Goal: Check status: Check status

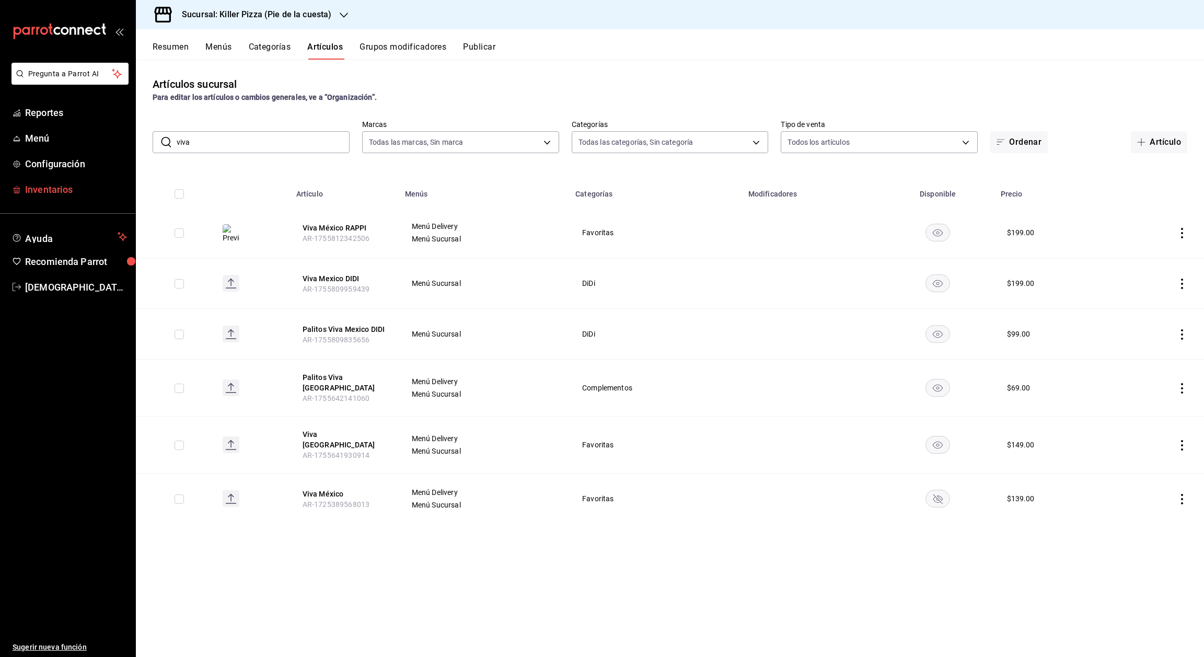
click at [83, 188] on span "Inventarios" at bounding box center [76, 189] width 102 height 14
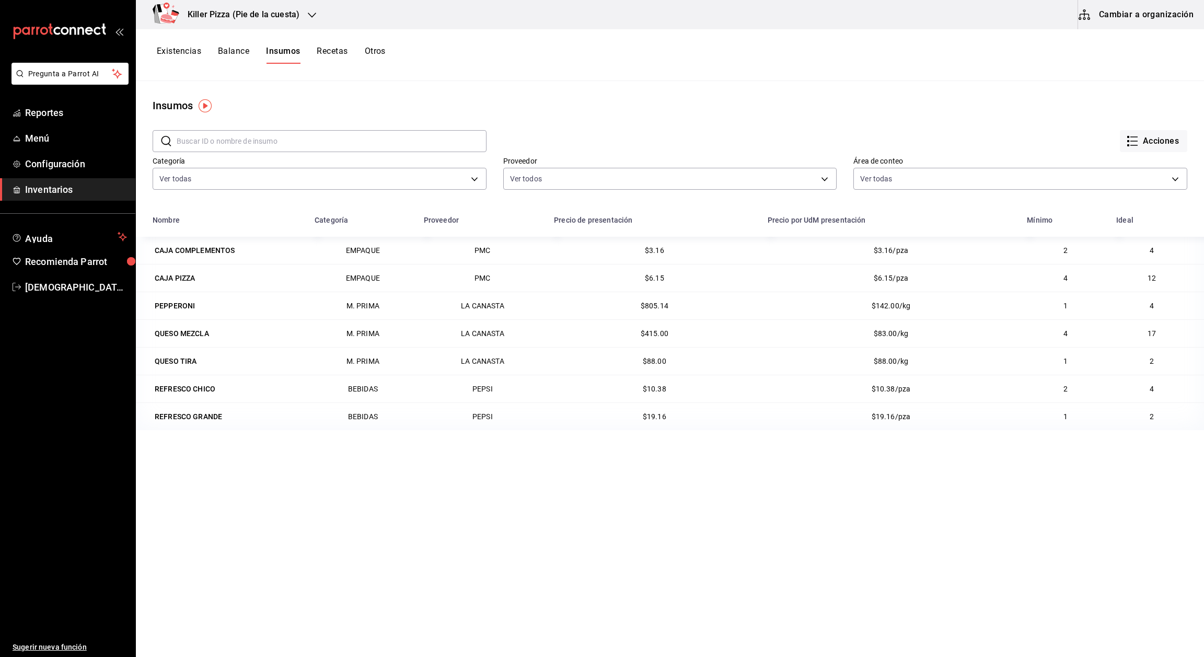
click at [308, 11] on icon "button" at bounding box center [312, 15] width 8 height 8
click at [228, 88] on div "Killer Pizza (El Pueblito)" at bounding box center [214, 92] width 140 height 11
click at [97, 137] on span "Menú" at bounding box center [76, 138] width 102 height 14
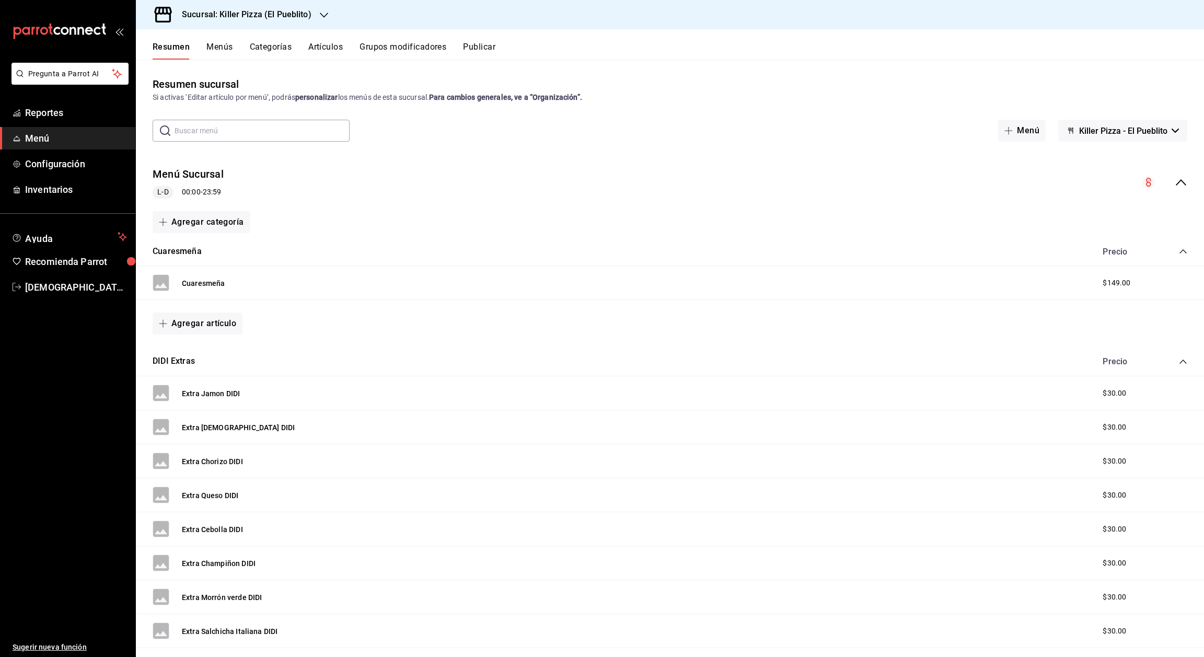
click at [274, 50] on button "Categorías" at bounding box center [271, 51] width 42 height 18
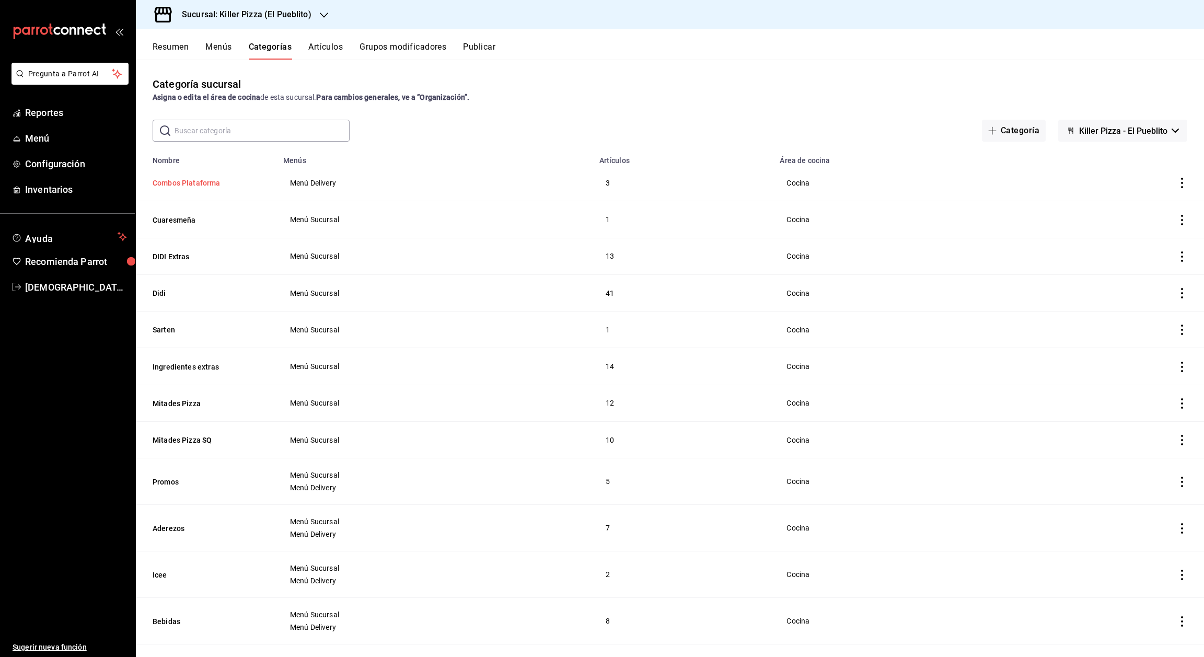
click at [196, 184] on button "Combos Plataforma" at bounding box center [205, 183] width 105 height 10
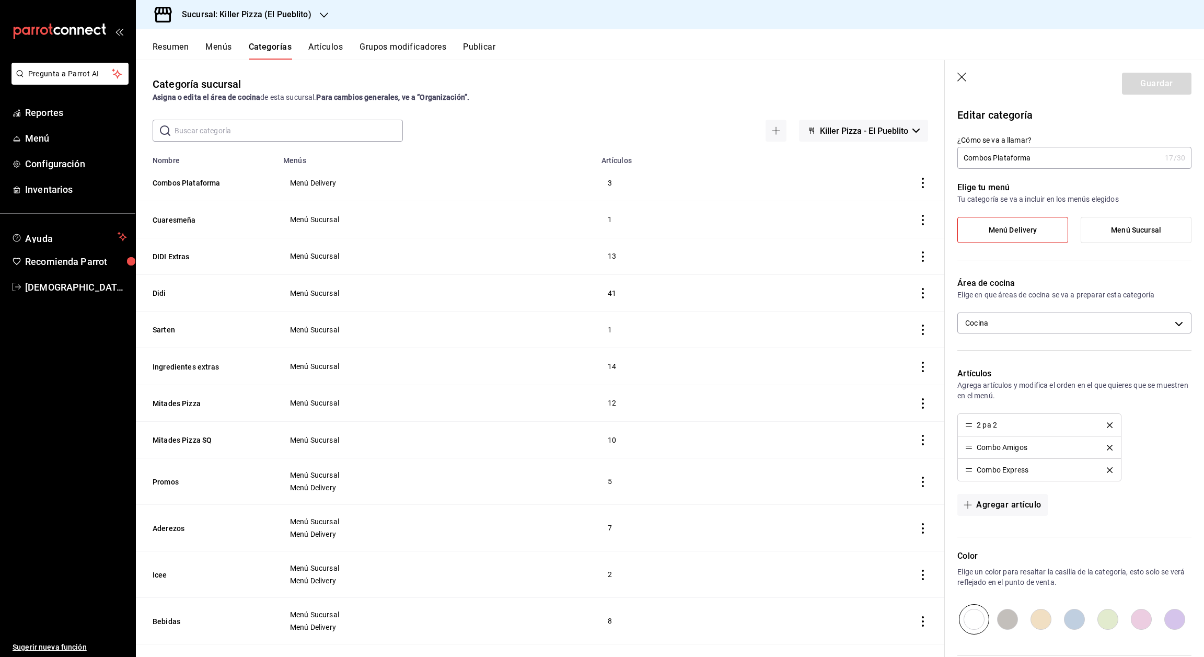
click at [964, 75] on icon "button" at bounding box center [962, 78] width 10 height 10
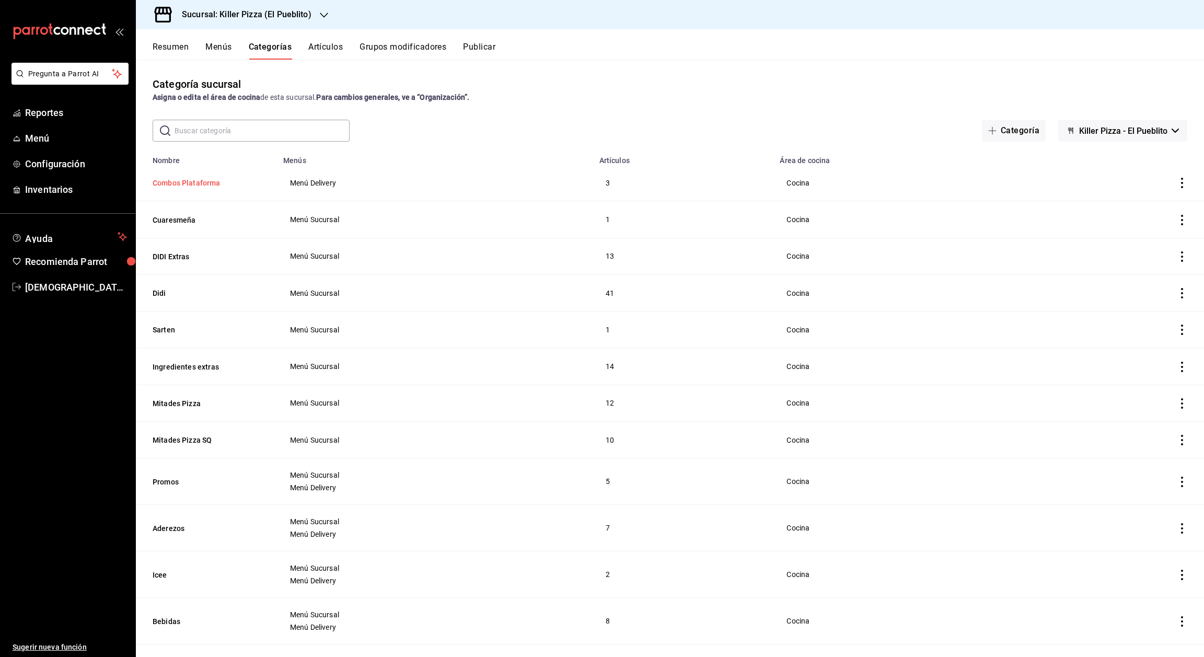
click at [202, 187] on button "Combos Plataforma" at bounding box center [205, 183] width 105 height 10
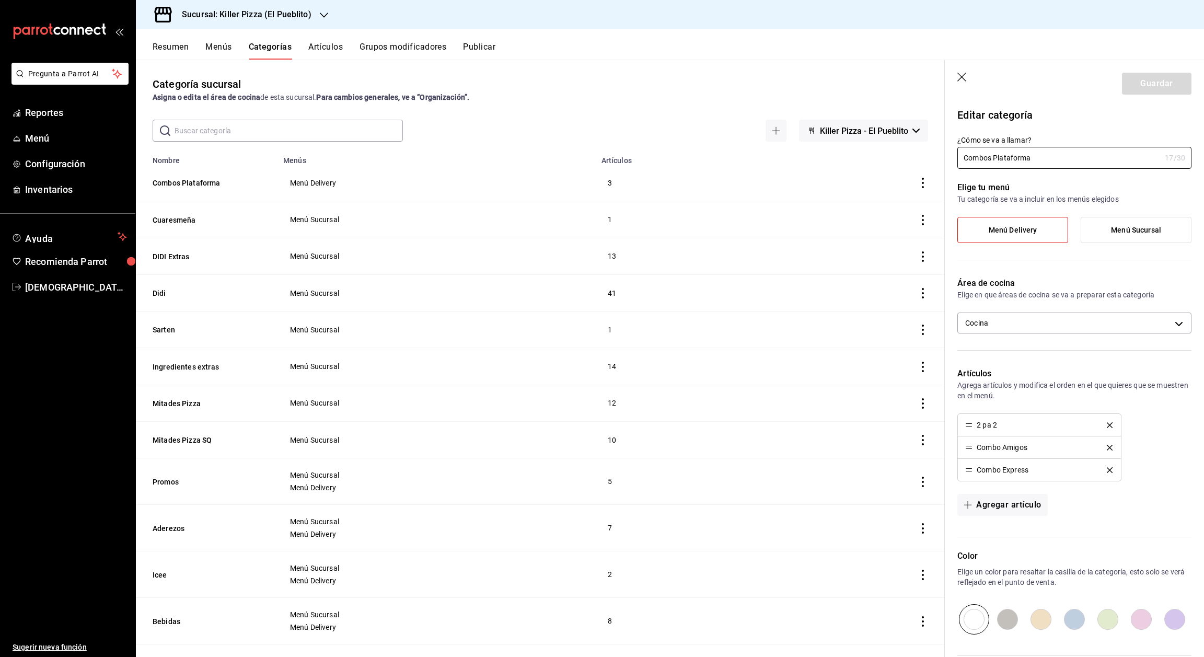
click at [961, 79] on icon "button" at bounding box center [962, 78] width 10 height 10
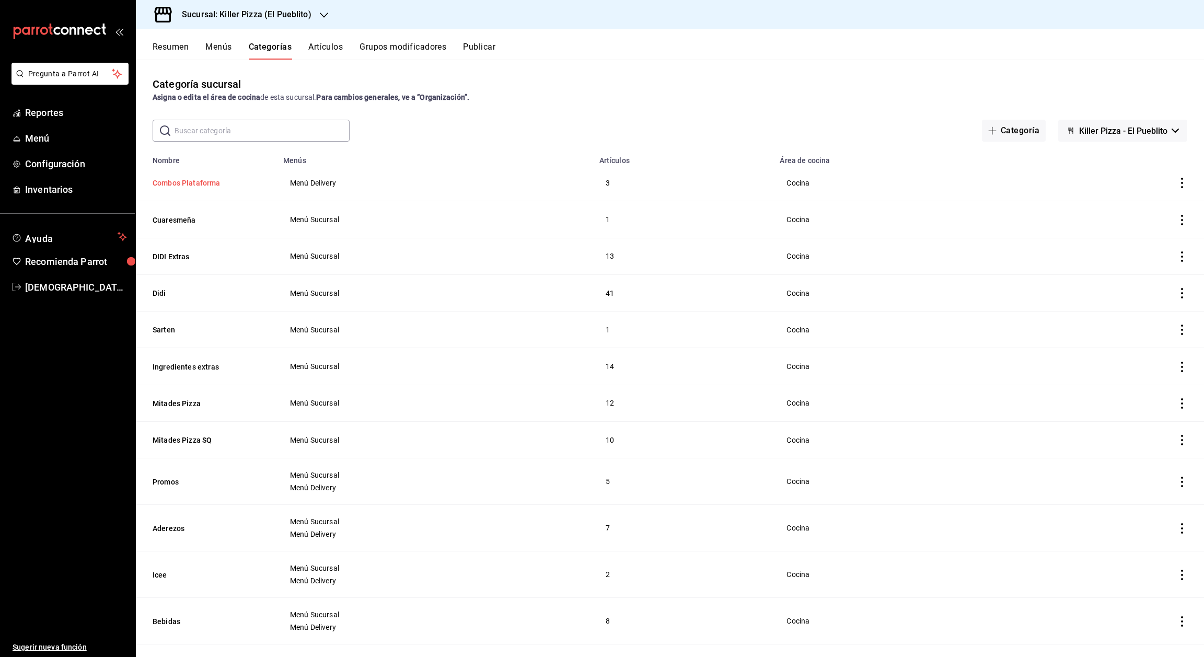
click at [205, 184] on button "Combos Plataforma" at bounding box center [205, 183] width 105 height 10
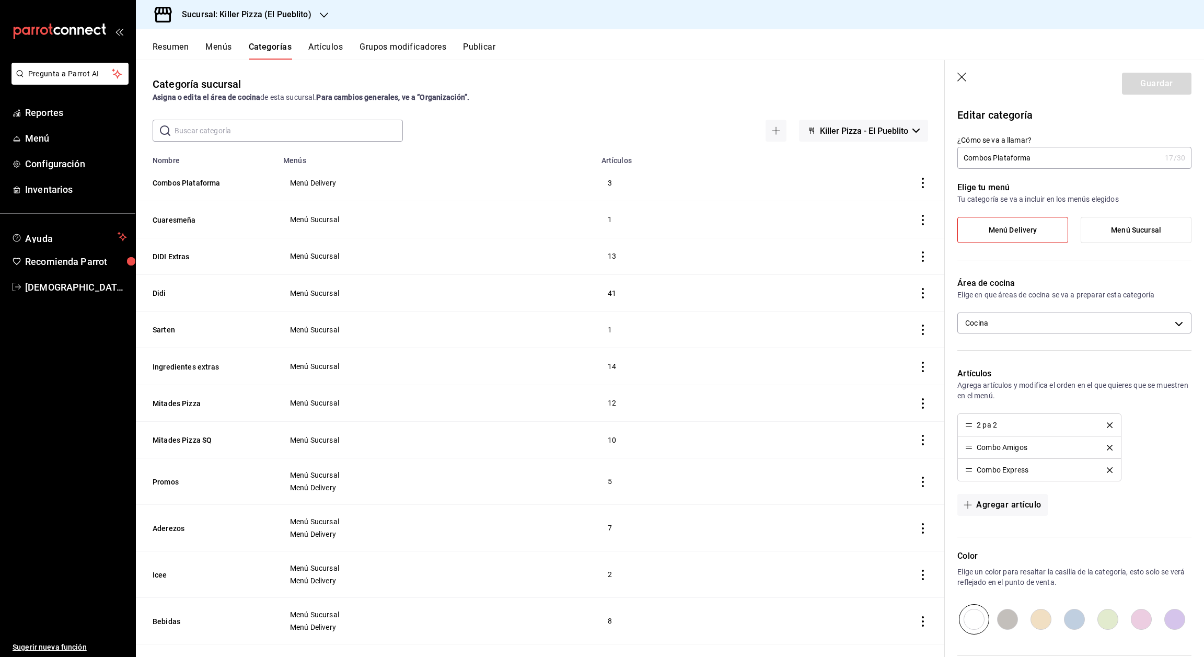
click at [961, 77] on icon "button" at bounding box center [961, 77] width 9 height 9
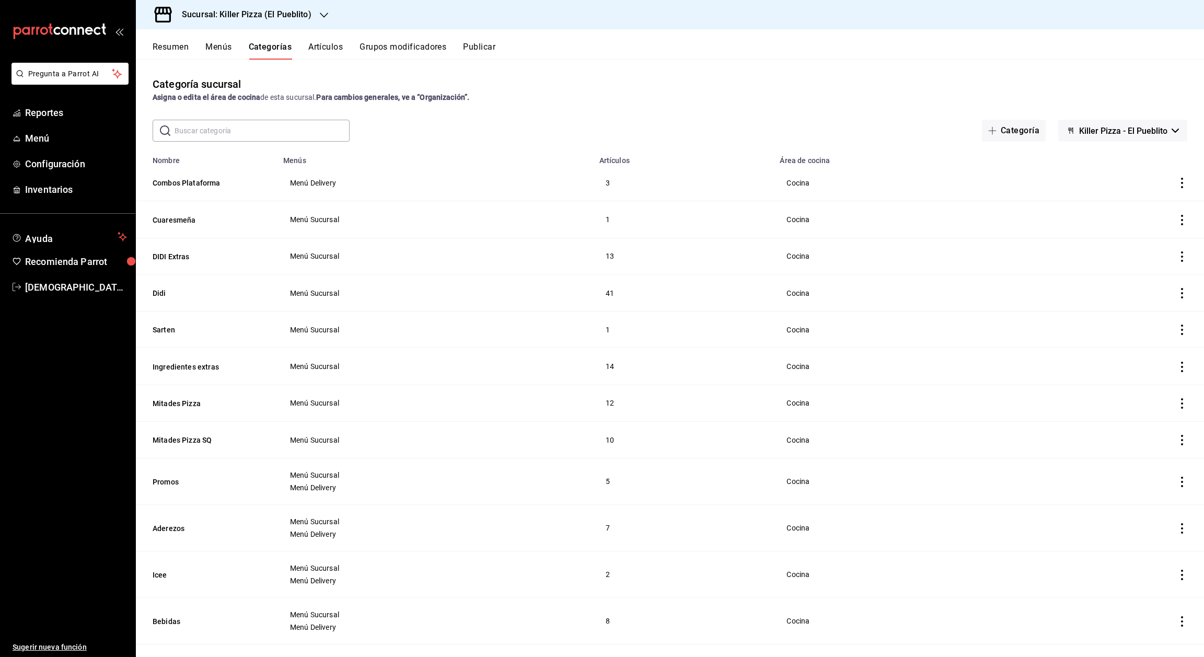
click at [322, 43] on button "Artículos" at bounding box center [325, 51] width 34 height 18
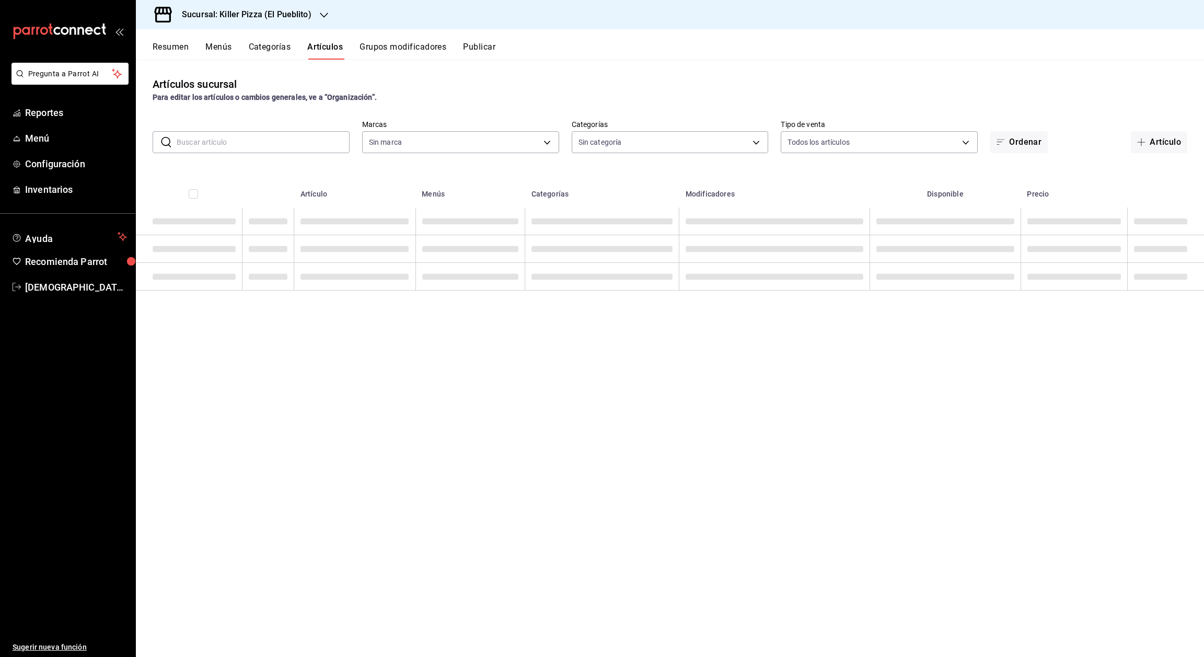
type input "fb565927-10db-4a1e-9361-babba7d8dbe1"
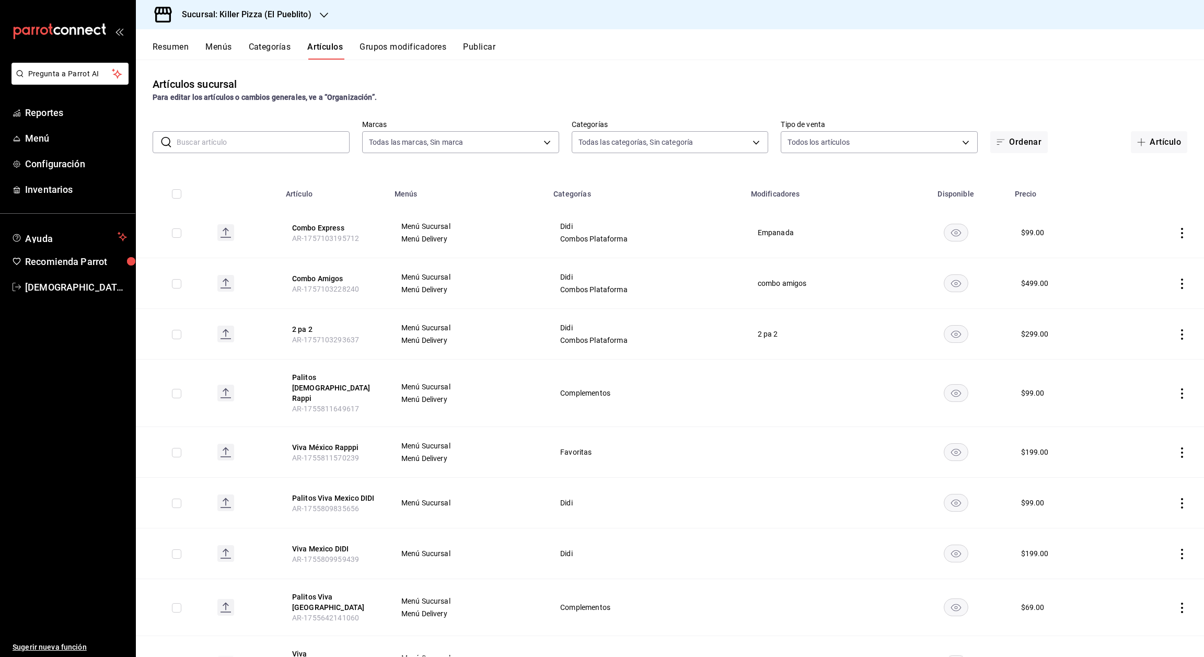
type input "34aa5cbd-d66a-4a89-b1d3-dab645db196e,aca61318-dd82-4009-8fb5-67b6e0717491,78dec…"
click at [270, 48] on button "Categorías" at bounding box center [270, 51] width 42 height 18
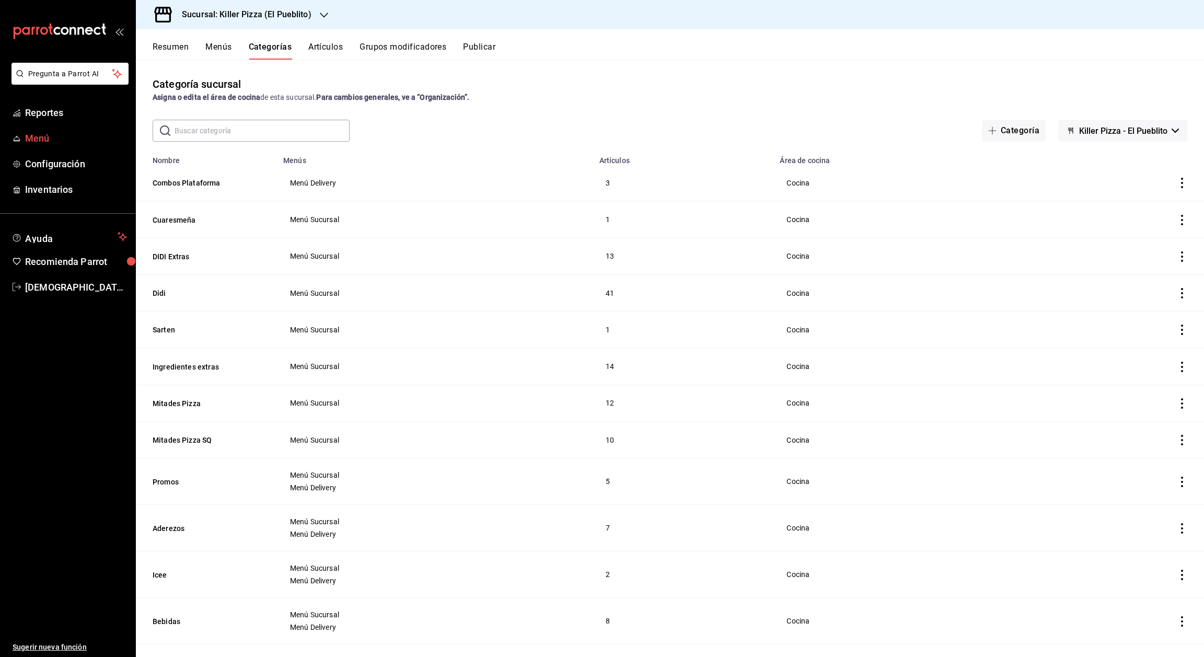
click at [49, 132] on span "Menú" at bounding box center [76, 138] width 102 height 14
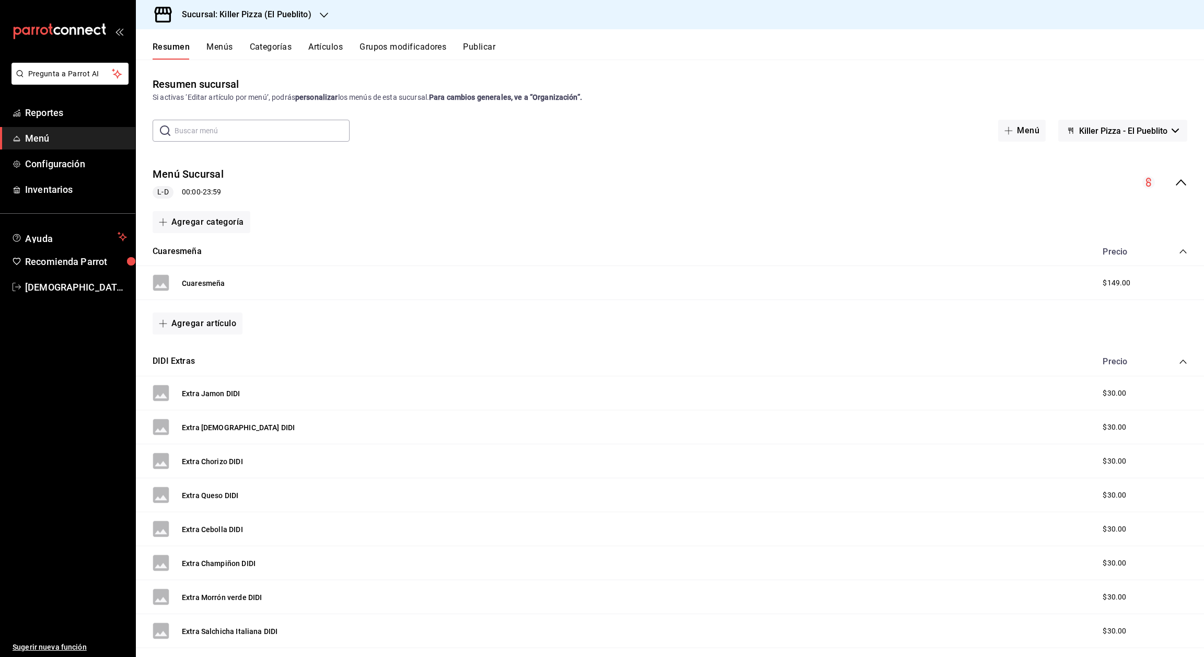
click at [322, 54] on button "Artículos" at bounding box center [325, 51] width 34 height 18
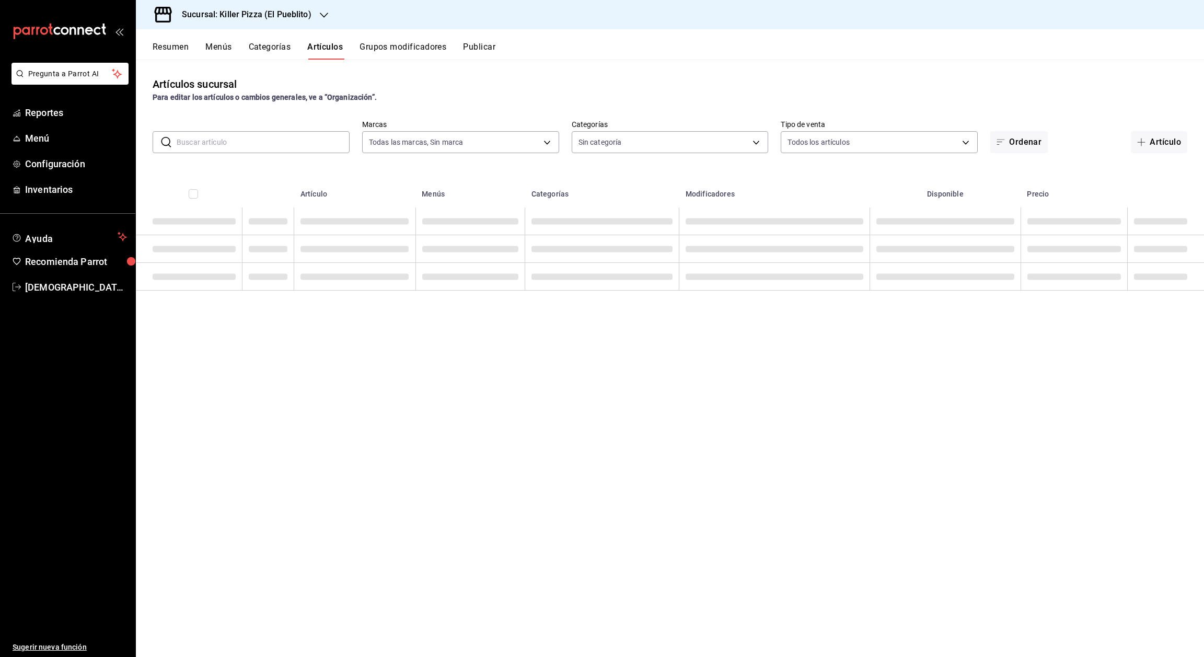
type input "fb565927-10db-4a1e-9361-babba7d8dbe1"
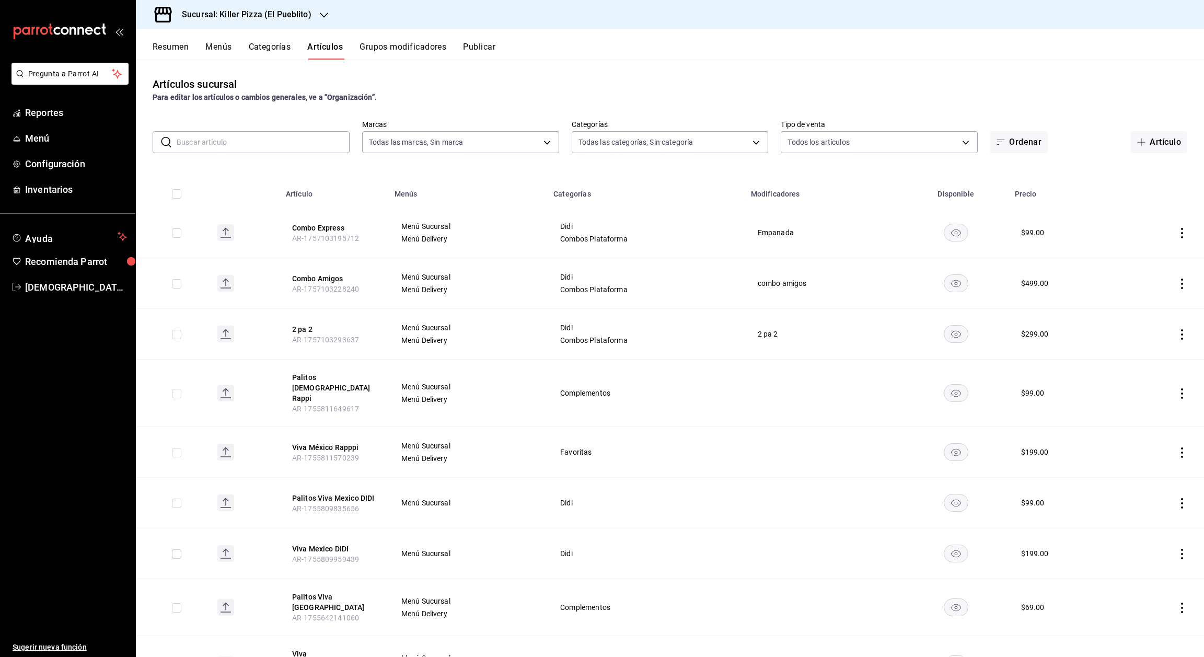
type input "34aa5cbd-d66a-4a89-b1d3-dab645db196e,aca61318-dd82-4009-8fb5-67b6e0717491,78dec…"
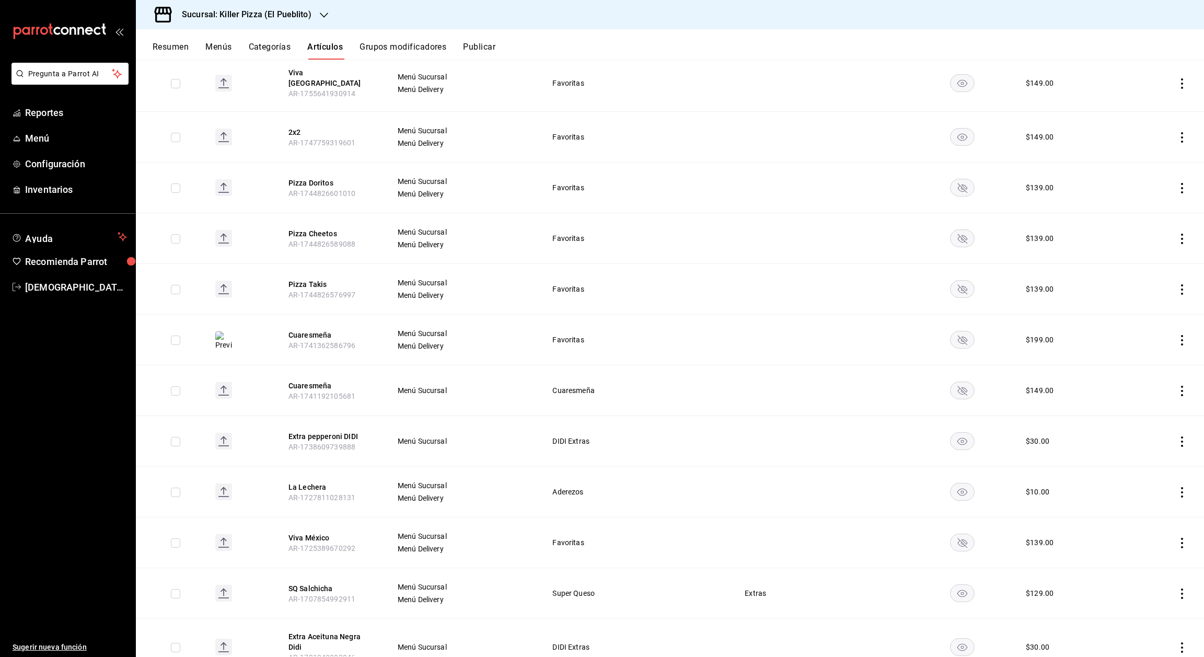
scroll to position [597, 0]
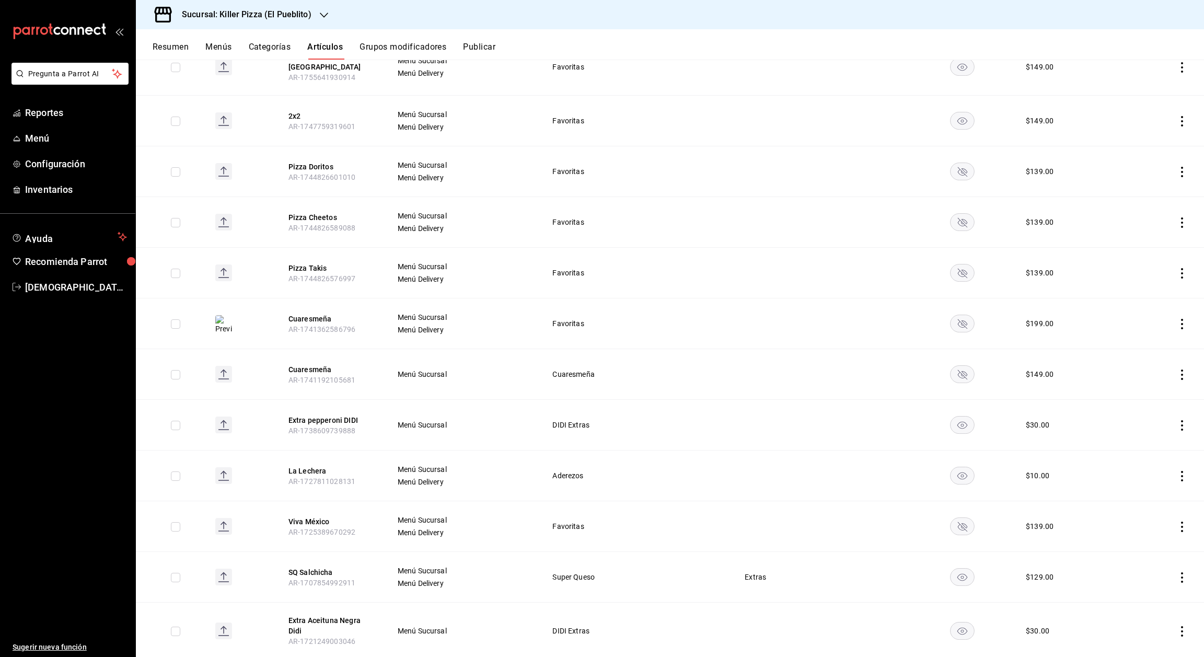
click at [283, 44] on button "Categorías" at bounding box center [270, 51] width 42 height 18
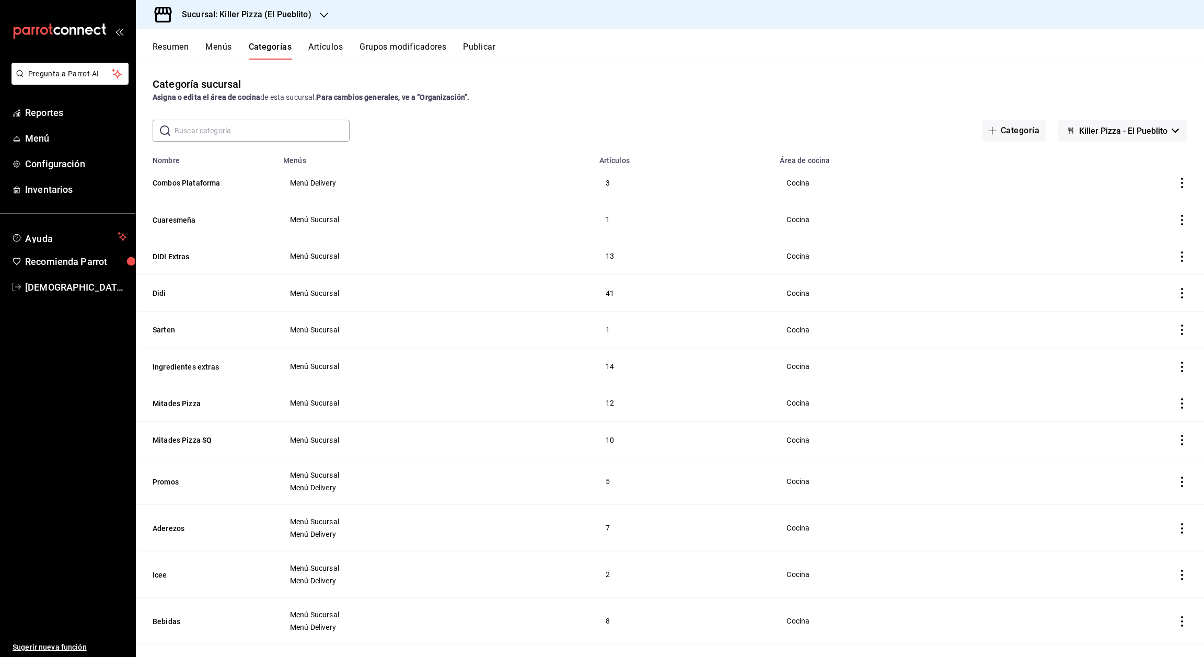
click at [330, 53] on button "Artículos" at bounding box center [325, 51] width 34 height 18
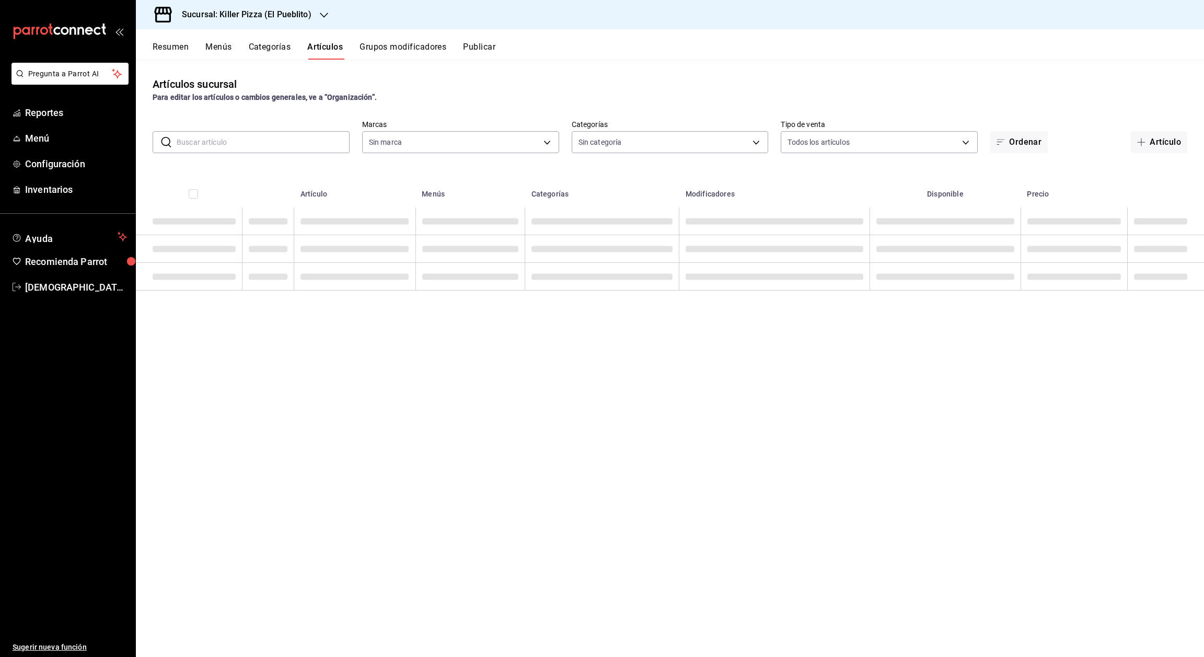
click at [224, 44] on button "Menús" at bounding box center [218, 51] width 26 height 18
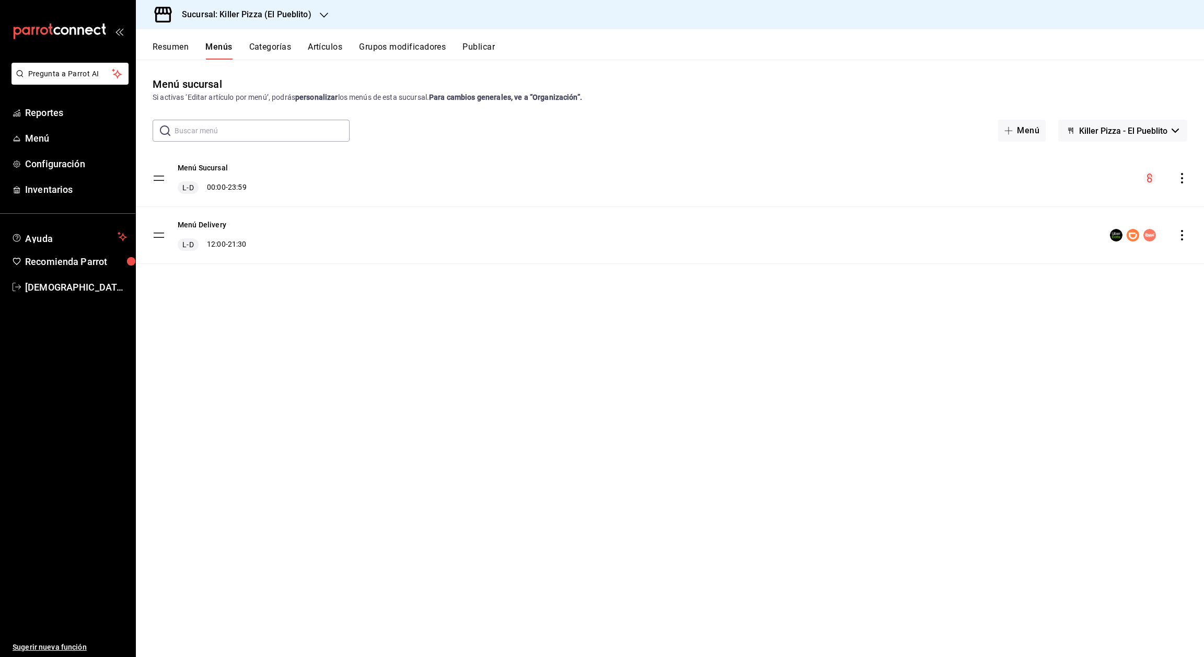
click at [156, 237] on tbody "Menú Sucursal [PERSON_NAME] 00:00 - 23:59 Menú Delivery [PERSON_NAME] 12:00 - 2…" at bounding box center [670, 207] width 1068 height 114
click at [152, 236] on div "Menú Delivery L-D 12:00 - 21:30" at bounding box center [670, 235] width 1068 height 56
click at [165, 236] on tbody "Menú Sucursal [PERSON_NAME] 00:00 - 23:59 Menú Delivery [PERSON_NAME] 12:00 - 2…" at bounding box center [670, 207] width 1068 height 114
click at [198, 221] on button "Menú Delivery" at bounding box center [202, 224] width 49 height 10
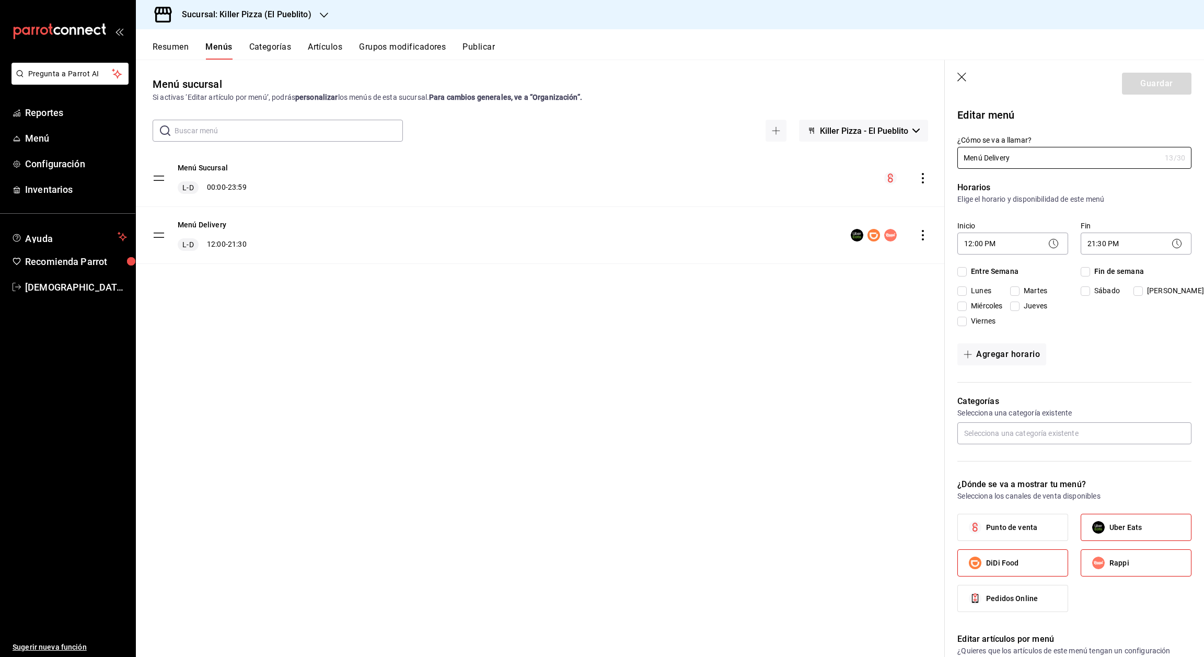
checkbox input "true"
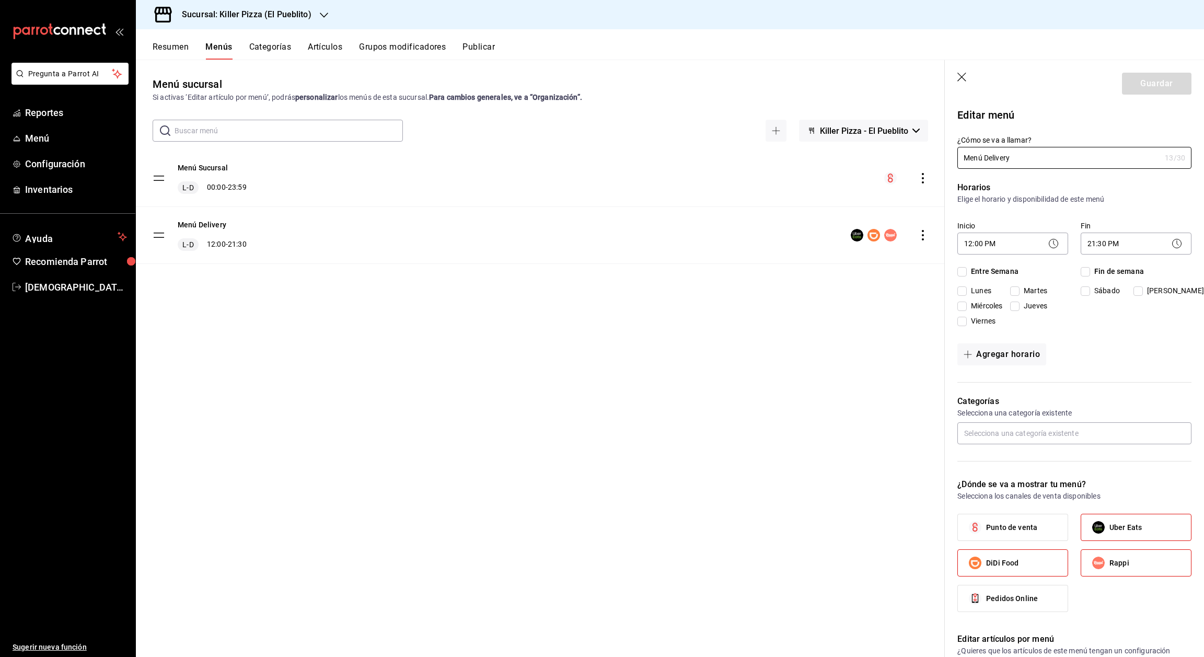
checkbox input "true"
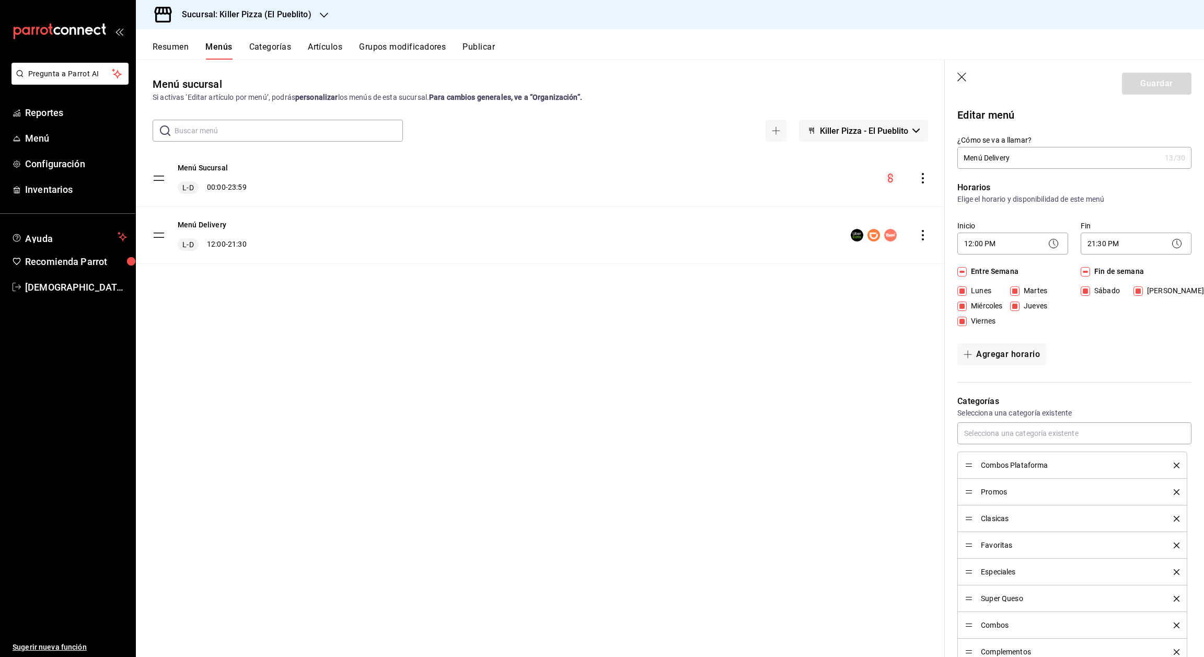
click at [960, 82] on icon "button" at bounding box center [962, 78] width 10 height 10
checkbox input "false"
type input "1758339041702"
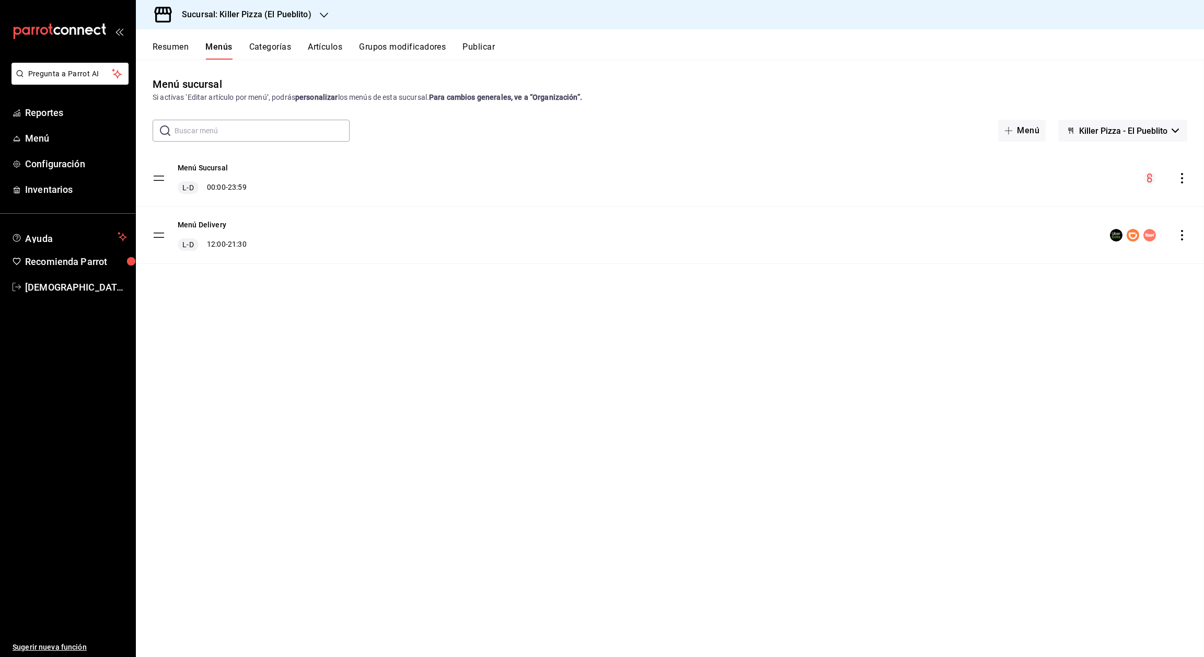
checkbox input "false"
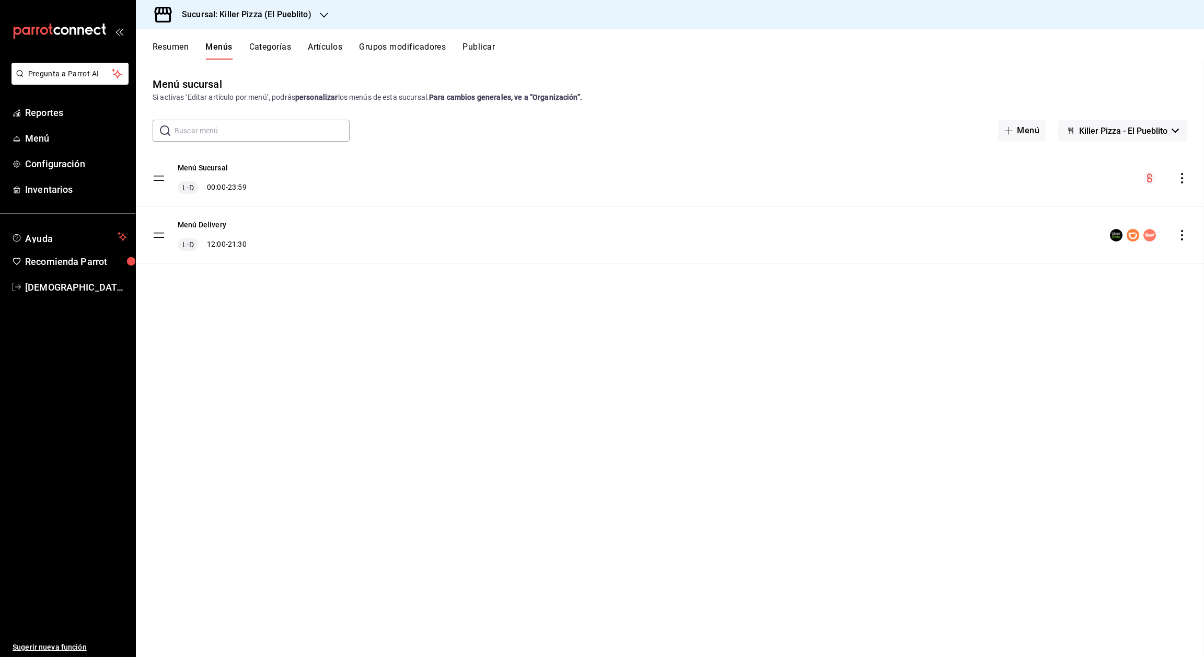
checkbox input "false"
click at [37, 132] on span "Menú" at bounding box center [76, 138] width 102 height 14
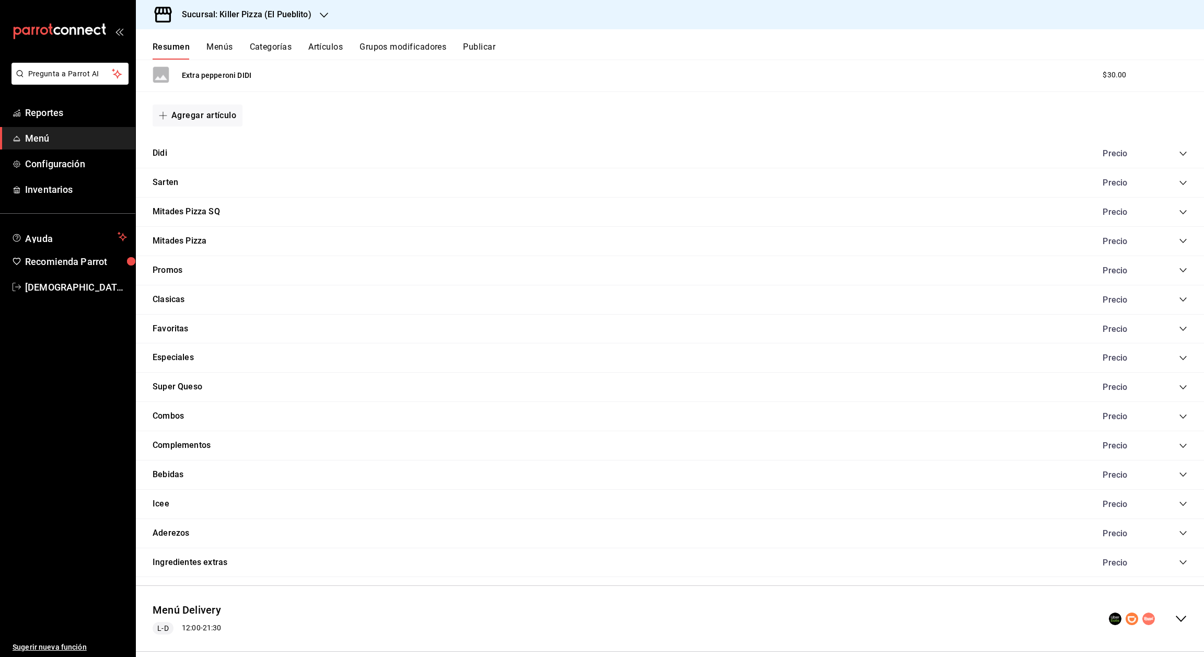
scroll to position [745, 0]
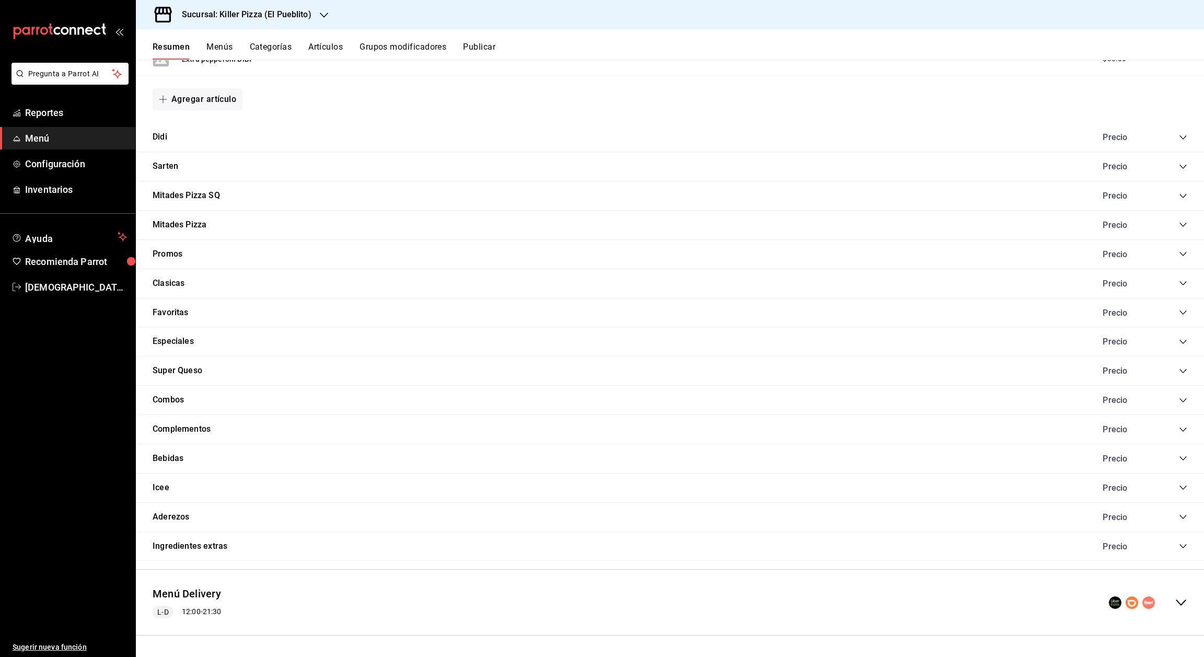
click at [1175, 603] on icon "collapse-menu-row" at bounding box center [1181, 602] width 13 height 13
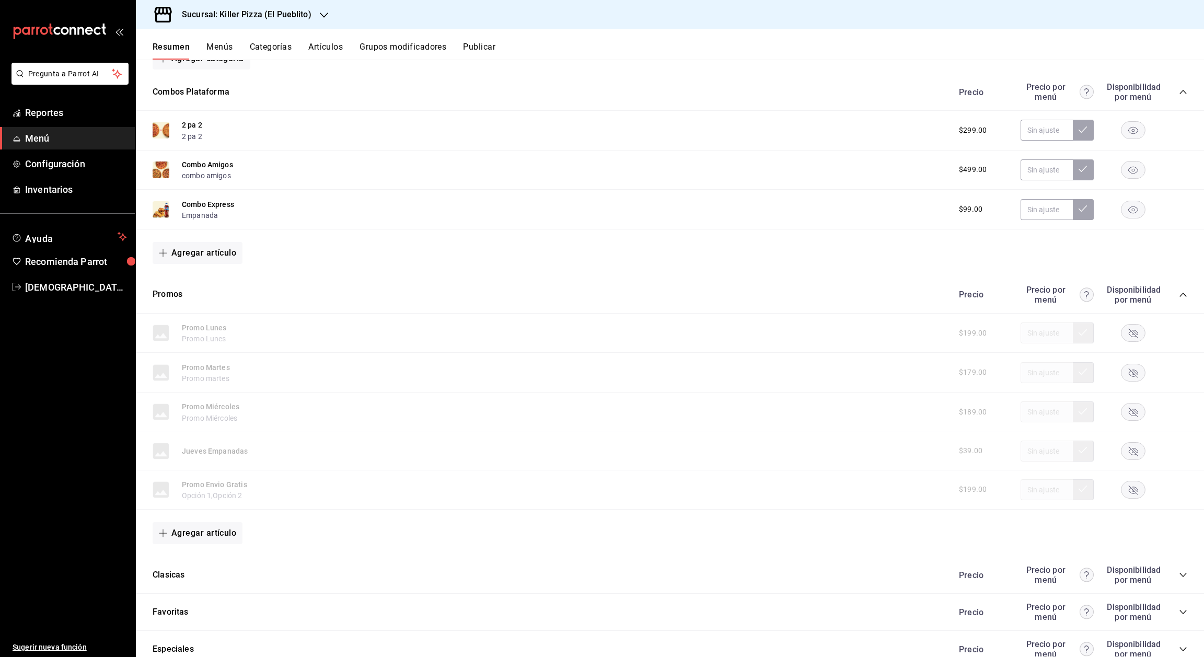
scroll to position [1594, 0]
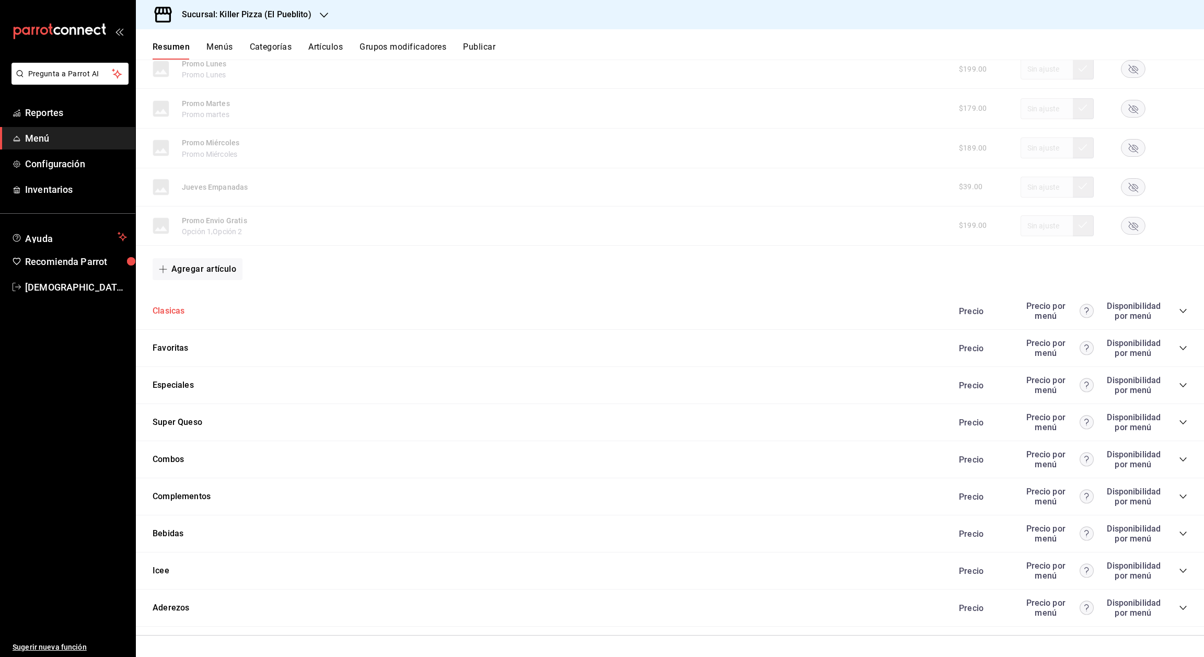
click at [160, 312] on button "Clasicas" at bounding box center [169, 311] width 32 height 12
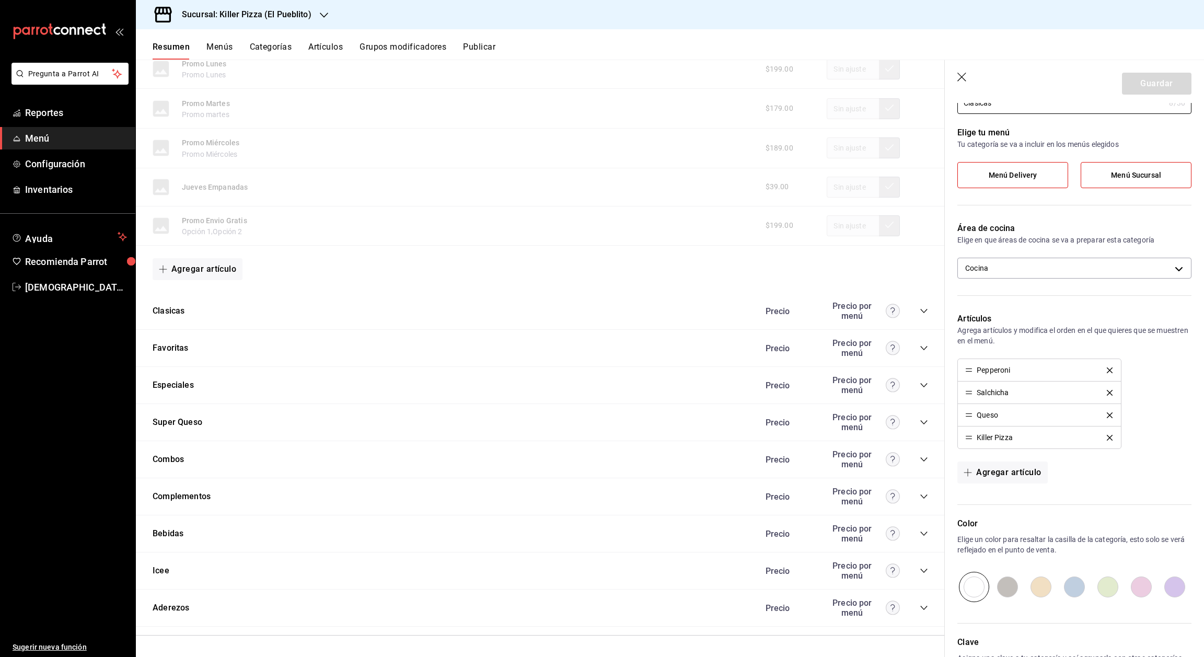
scroll to position [32, 0]
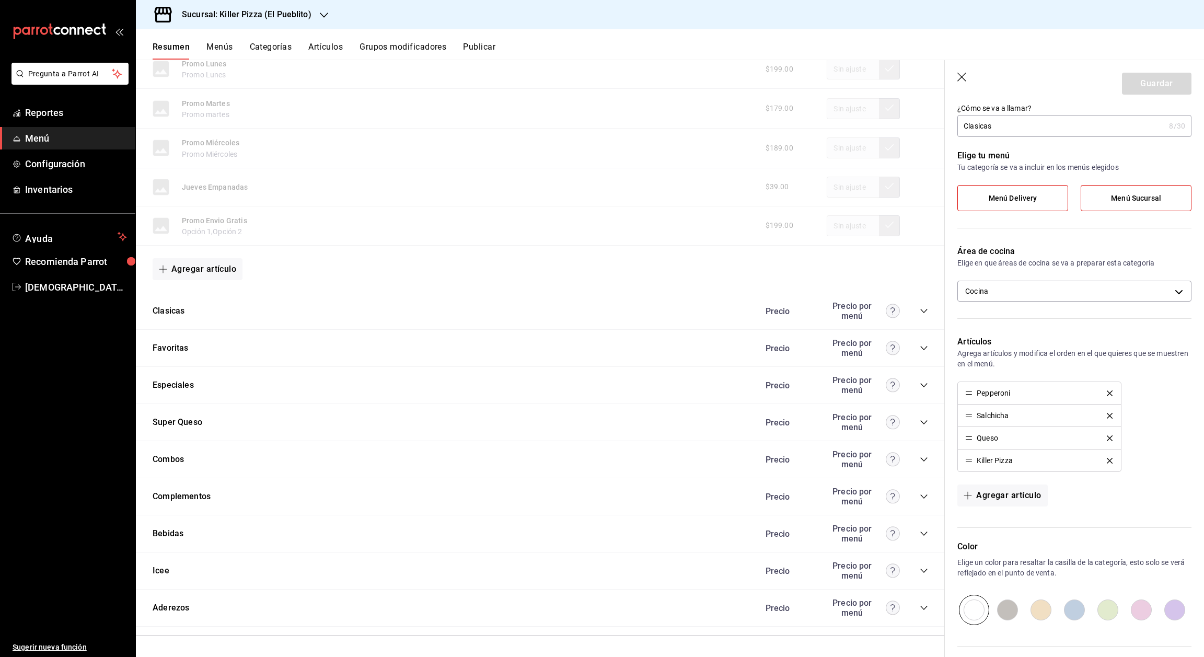
click at [960, 84] on header "Guardar" at bounding box center [1074, 81] width 259 height 43
click at [958, 73] on icon "button" at bounding box center [961, 77] width 9 height 9
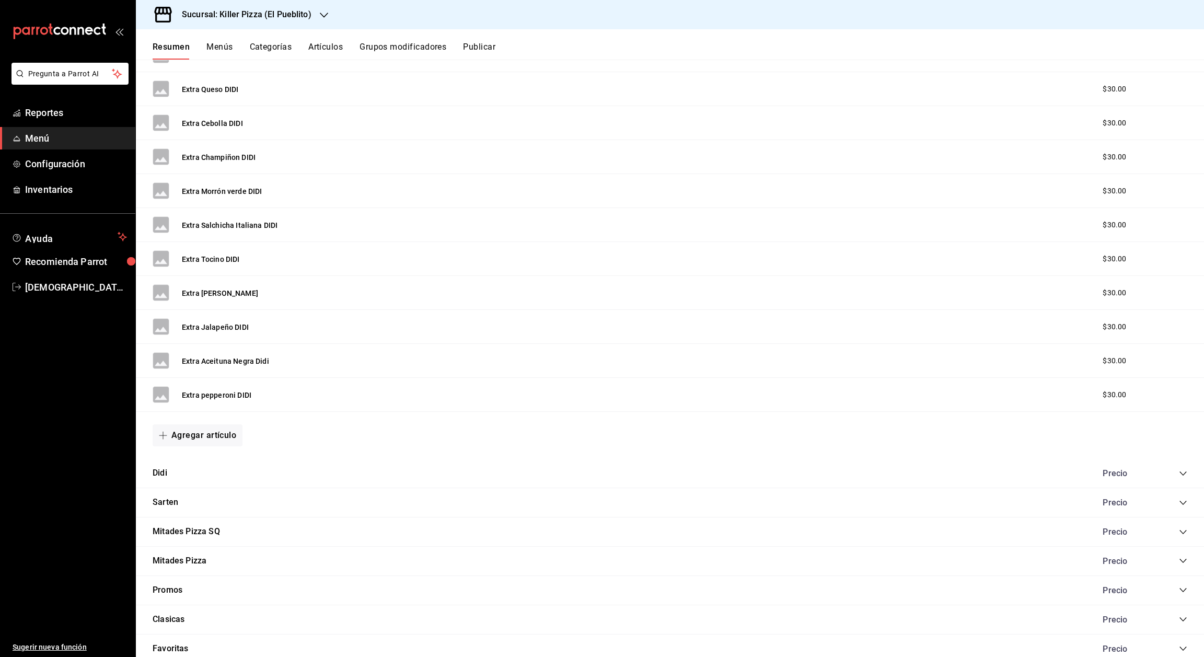
scroll to position [423, 0]
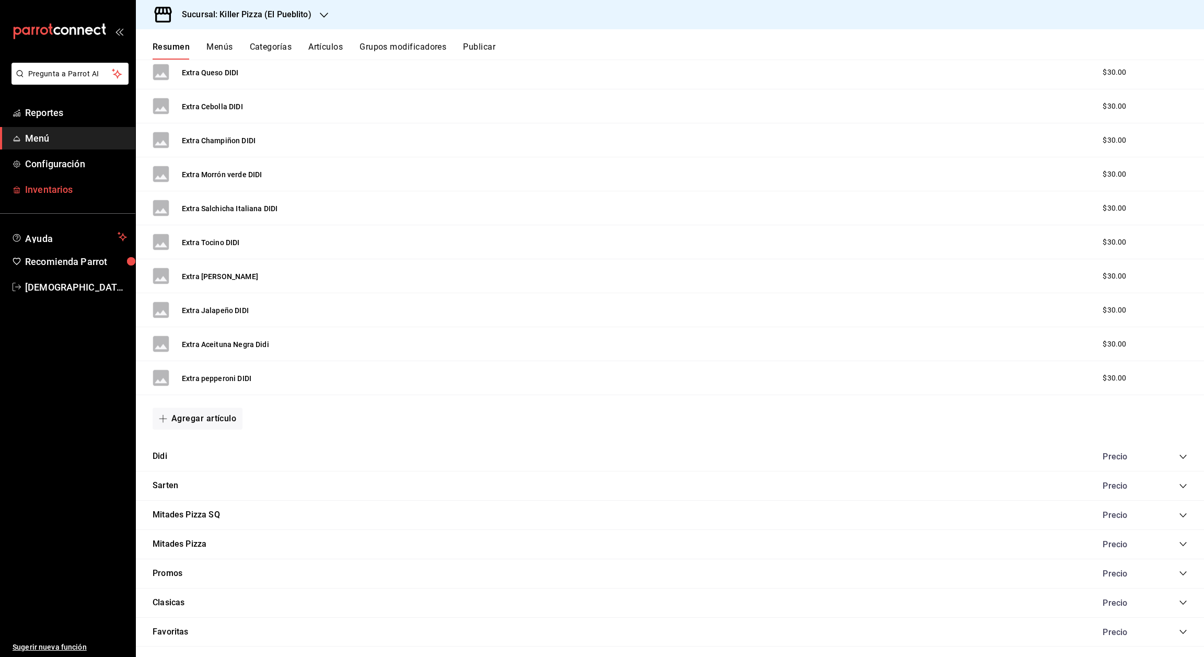
click at [59, 193] on span "Inventarios" at bounding box center [76, 189] width 102 height 14
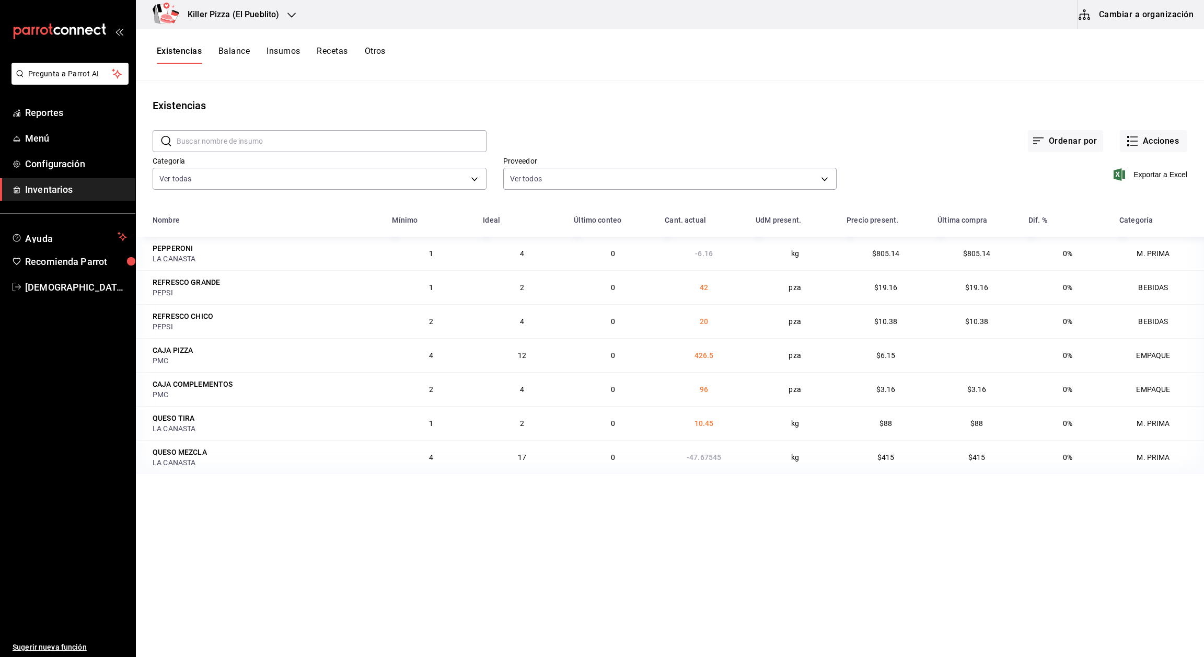
click at [1155, 26] on button "Cambiar a organización" at bounding box center [1137, 14] width 118 height 29
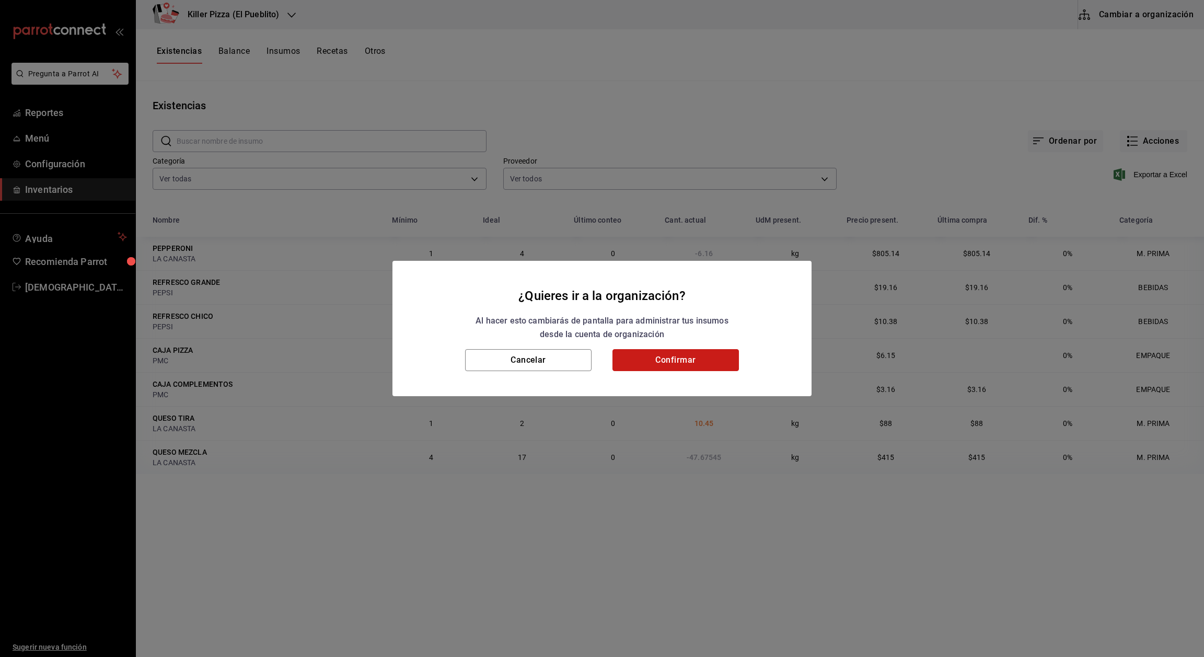
click at [717, 360] on button "Confirmar" at bounding box center [675, 360] width 126 height 22
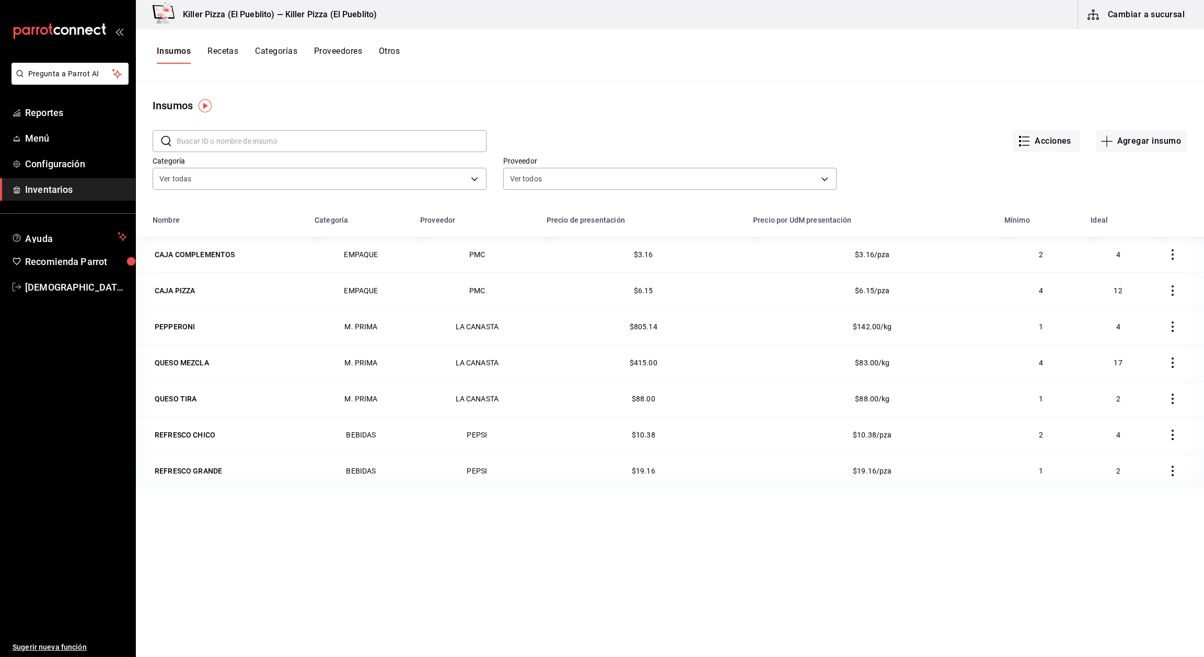
click at [390, 56] on button "Otros" at bounding box center [389, 55] width 21 height 18
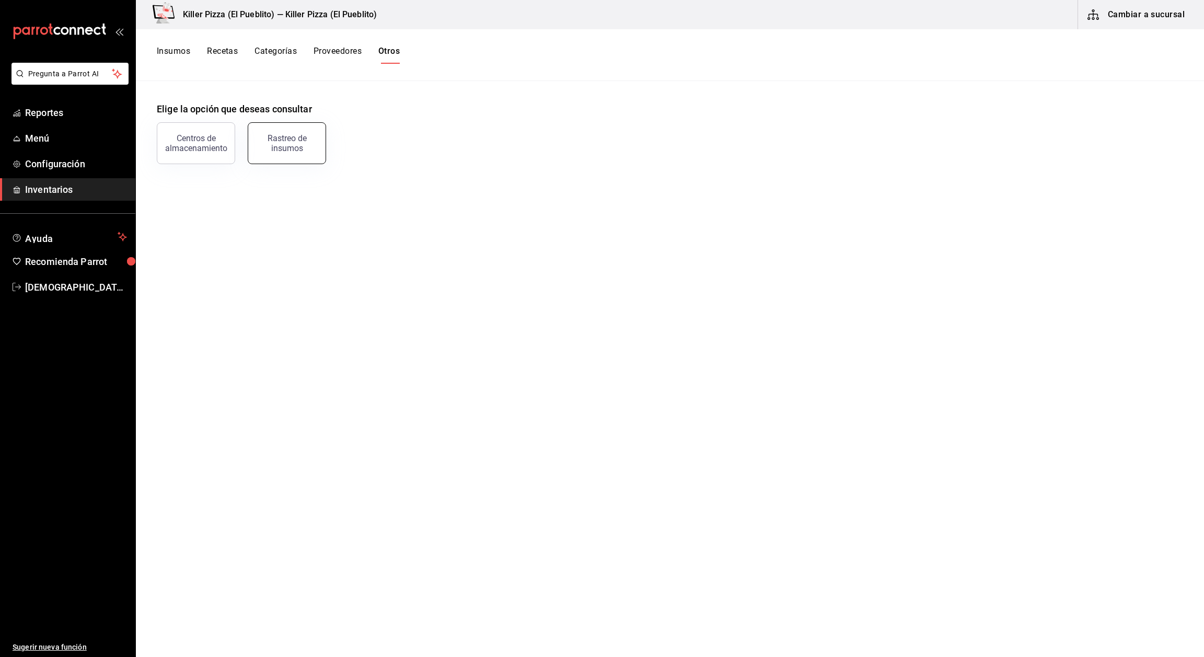
click at [303, 137] on div "Rastreo de insumos" at bounding box center [286, 143] width 65 height 20
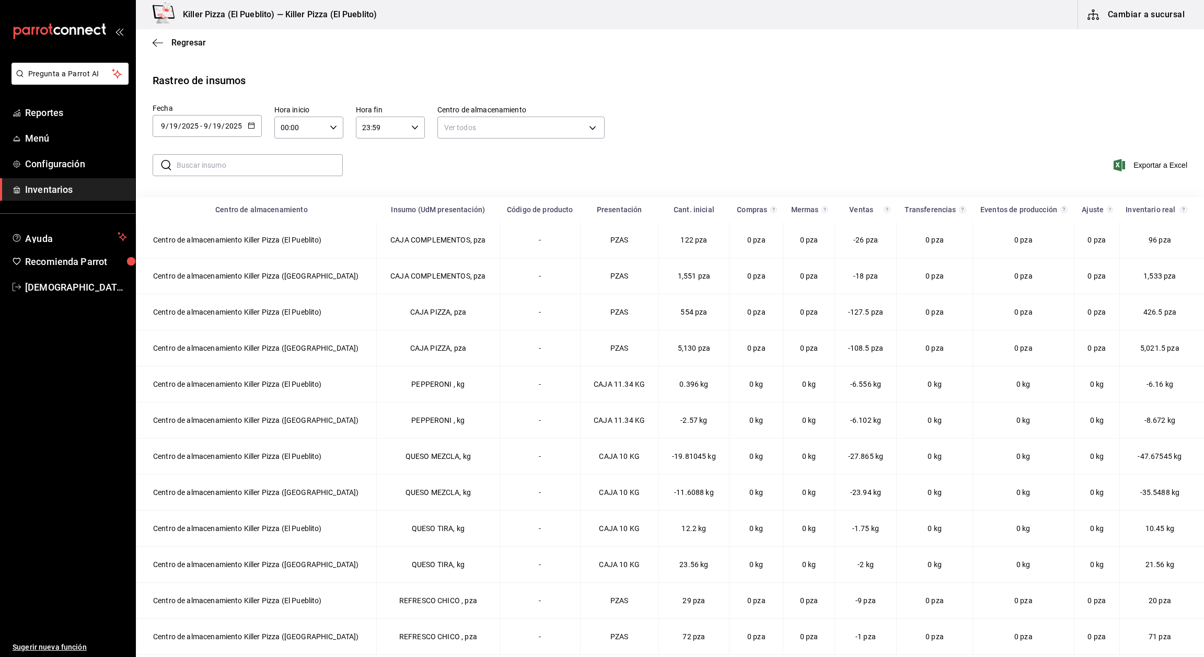
click at [248, 127] on icon "button" at bounding box center [251, 125] width 7 height 7
click at [200, 324] on li "Rango de fechas" at bounding box center [202, 324] width 99 height 24
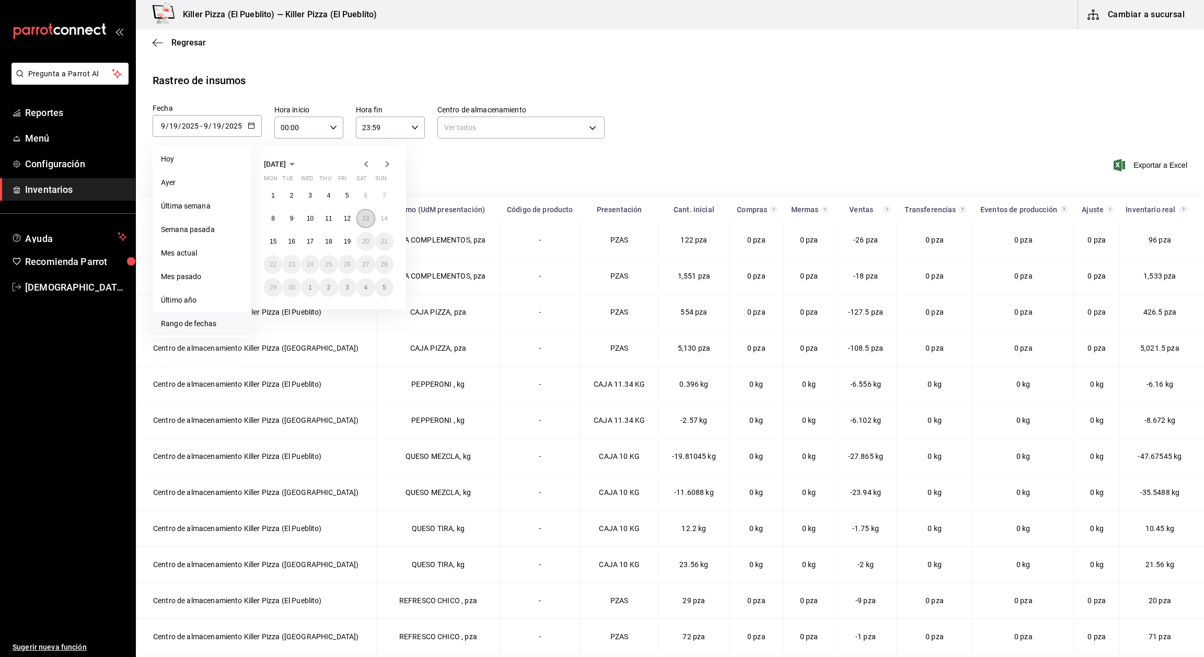
click at [356, 216] on button "13" at bounding box center [365, 218] width 18 height 19
type input "[DATE]"
type input "13"
type input "[DATE]"
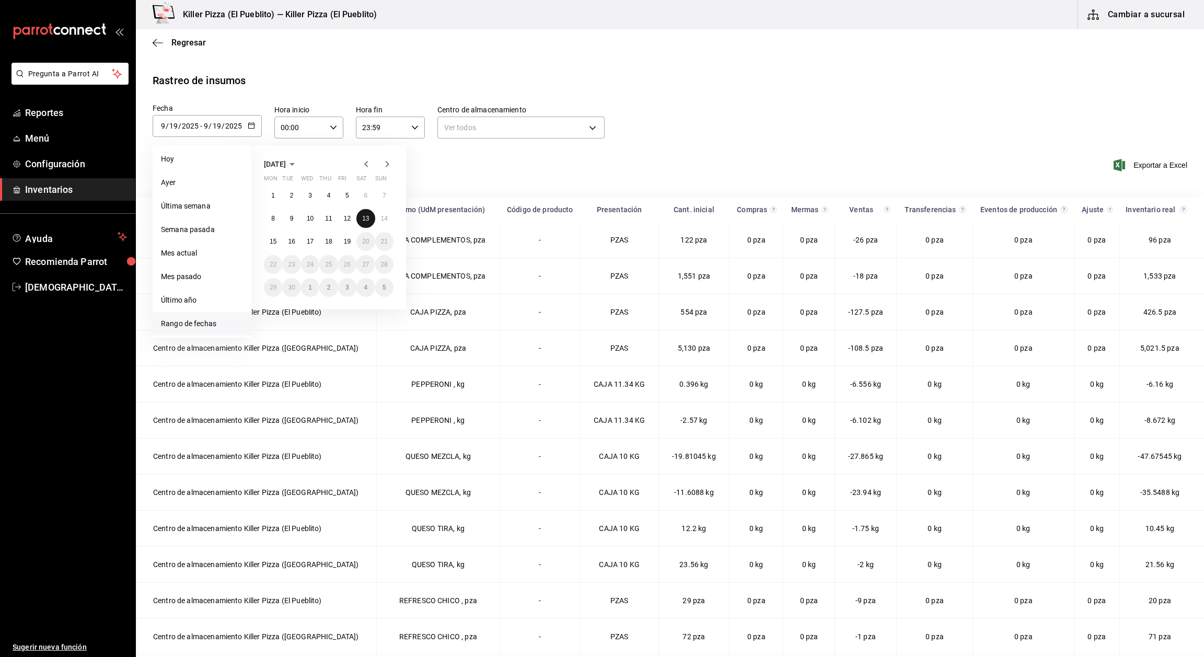
type input "13"
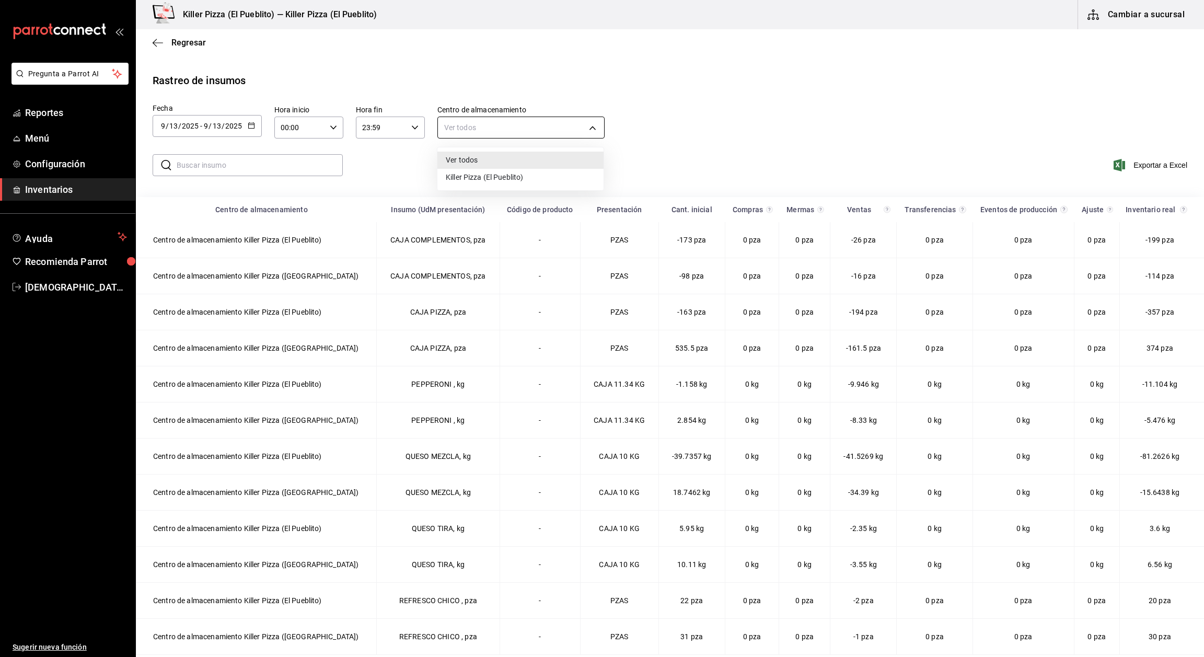
click at [456, 131] on body "Pregunta a Parrot AI Reportes Menú Configuración Inventarios Ayuda Recomienda P…" at bounding box center [602, 327] width 1204 height 655
click at [456, 131] on div at bounding box center [602, 328] width 1204 height 657
click at [256, 165] on input "text" at bounding box center [260, 165] width 166 height 21
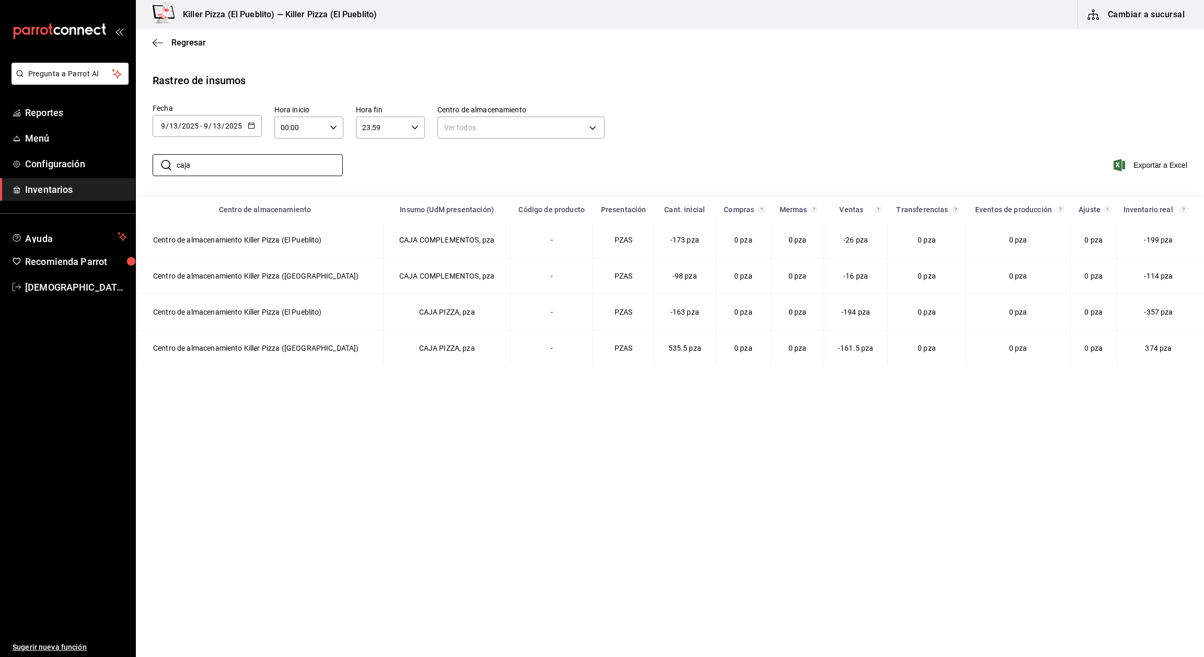
type input "caja"
click at [384, 175] on div "​ caja ​ Exportar a Excel" at bounding box center [665, 171] width 1076 height 43
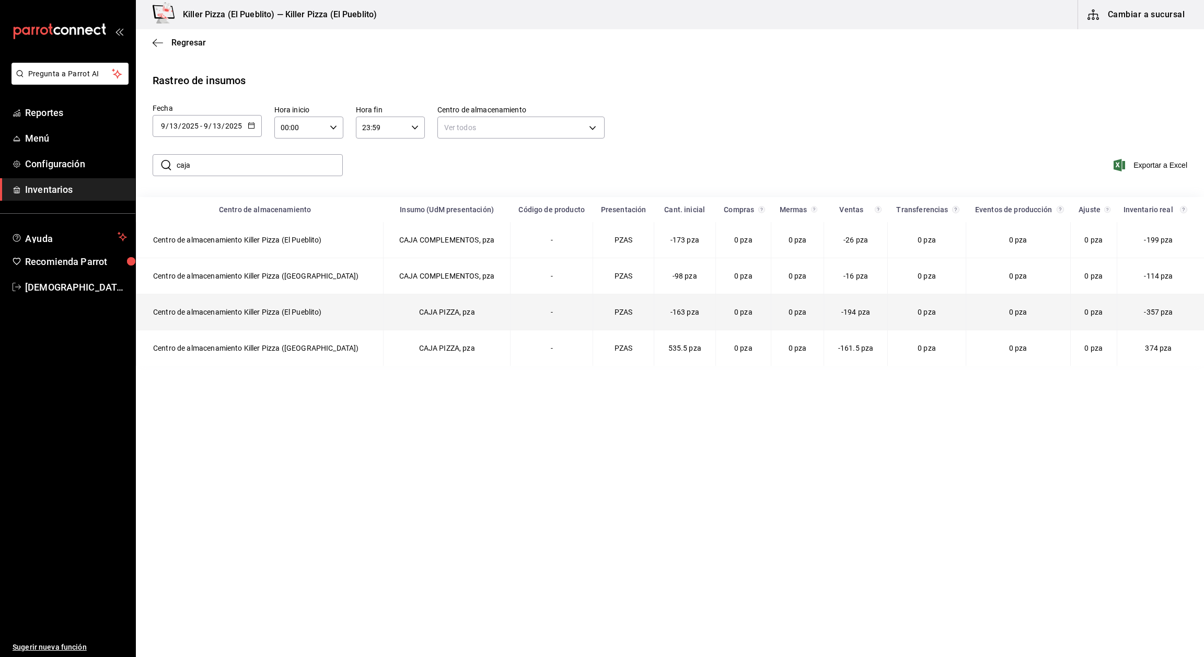
click at [431, 317] on td "CAJA PIZZA, pza" at bounding box center [447, 312] width 127 height 36
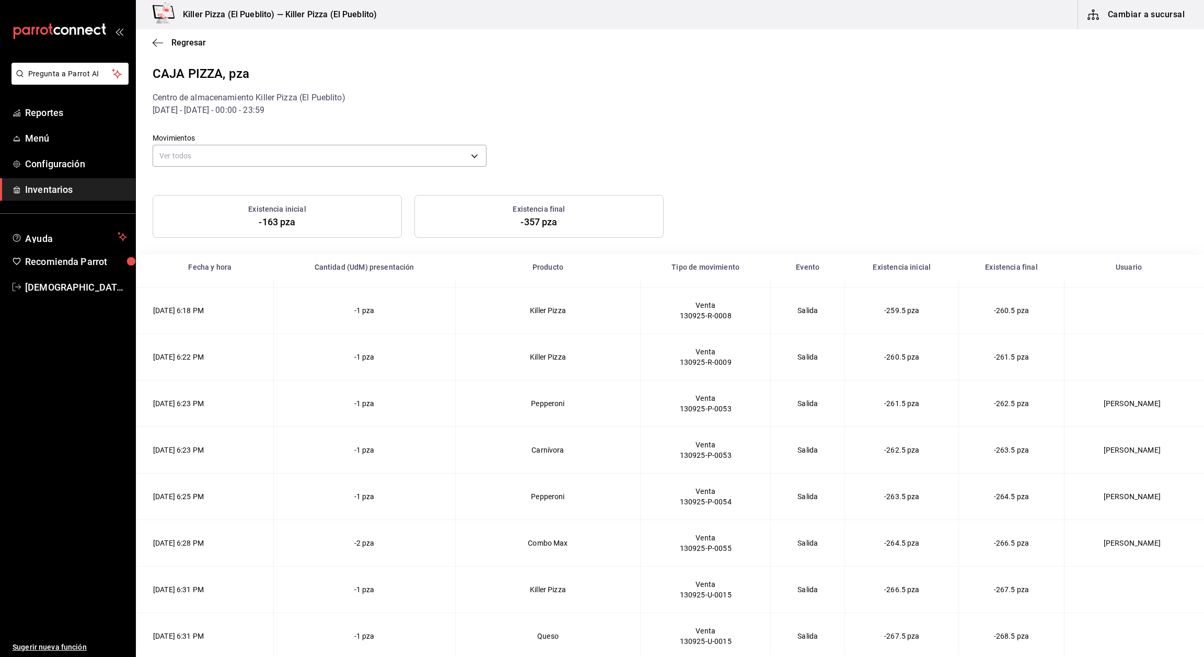
scroll to position [1102, 0]
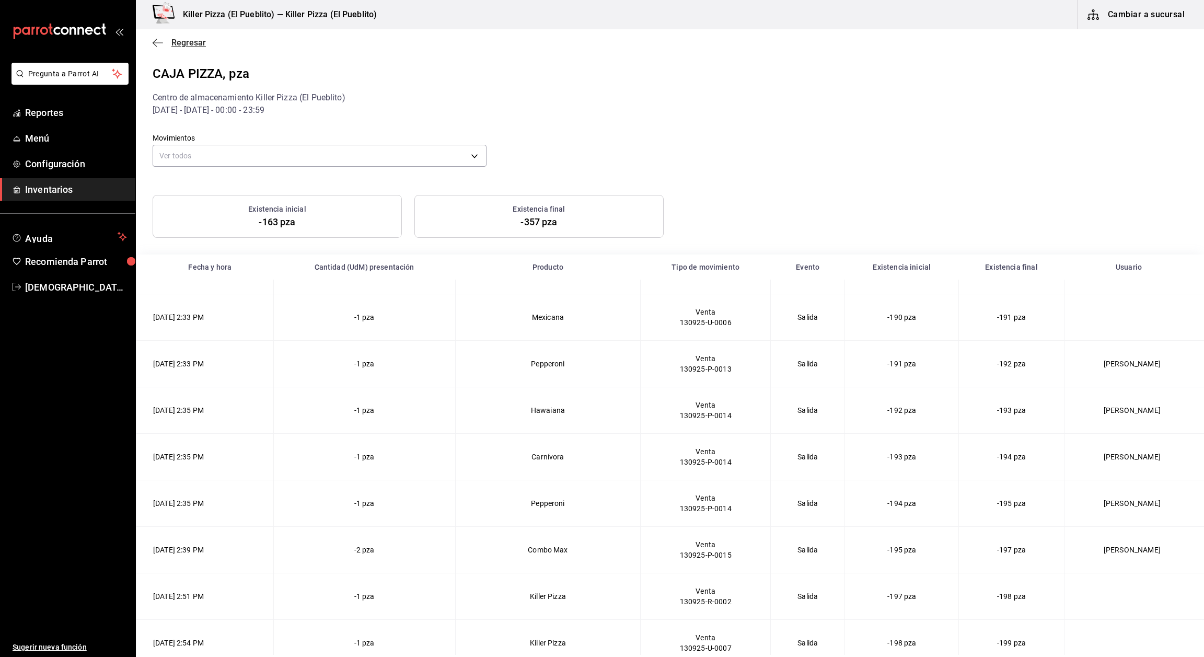
click at [153, 43] on icon "button" at bounding box center [155, 43] width 4 height 8
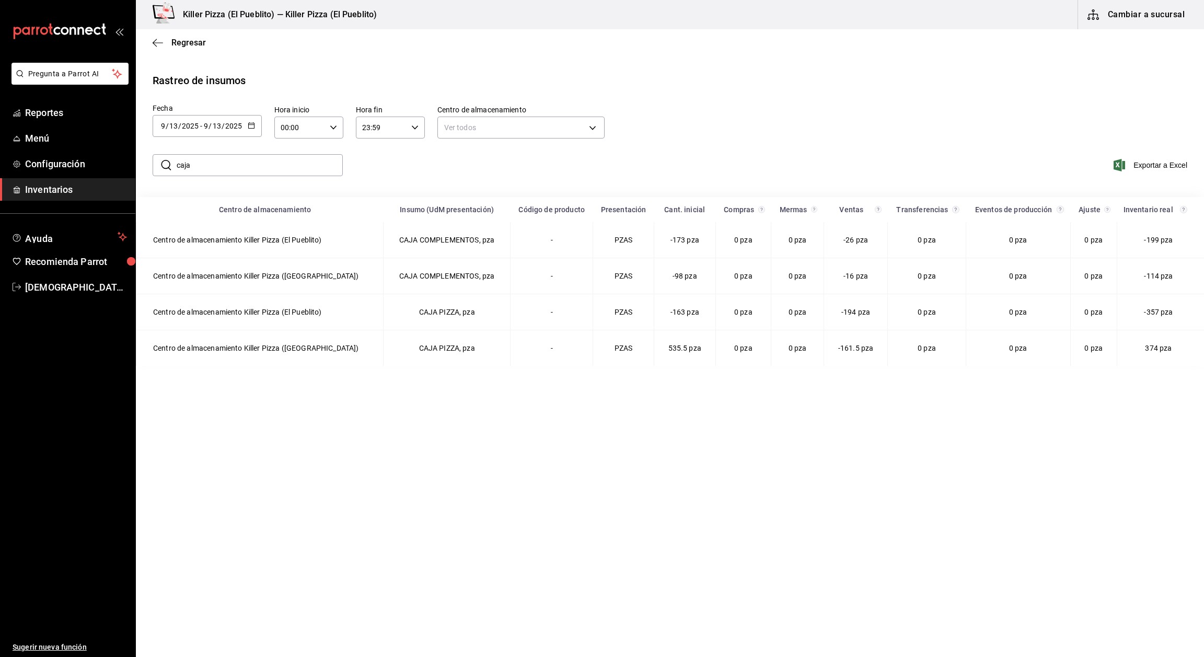
click at [252, 122] on icon "button" at bounding box center [251, 125] width 7 height 7
click at [212, 317] on li "Rango de fechas" at bounding box center [202, 324] width 99 height 24
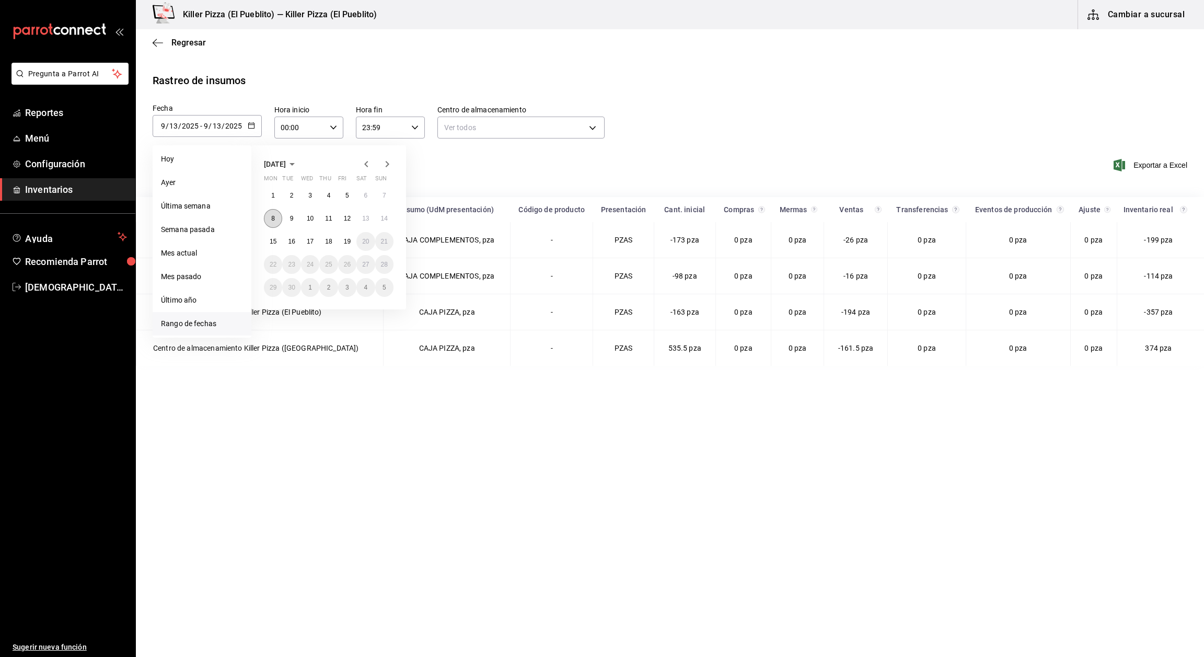
click at [276, 218] on button "8" at bounding box center [273, 218] width 18 height 19
click at [331, 242] on abbr "18" at bounding box center [328, 241] width 7 height 7
type input "[DATE]"
type input "8"
type input "[DATE]"
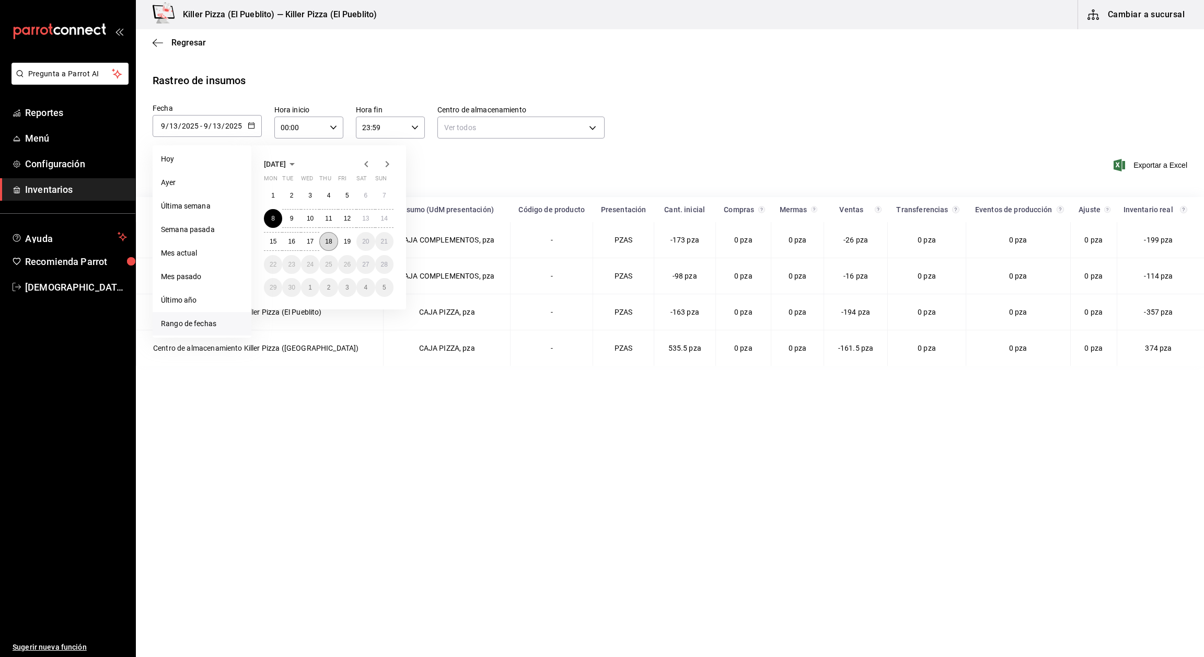
type input "18"
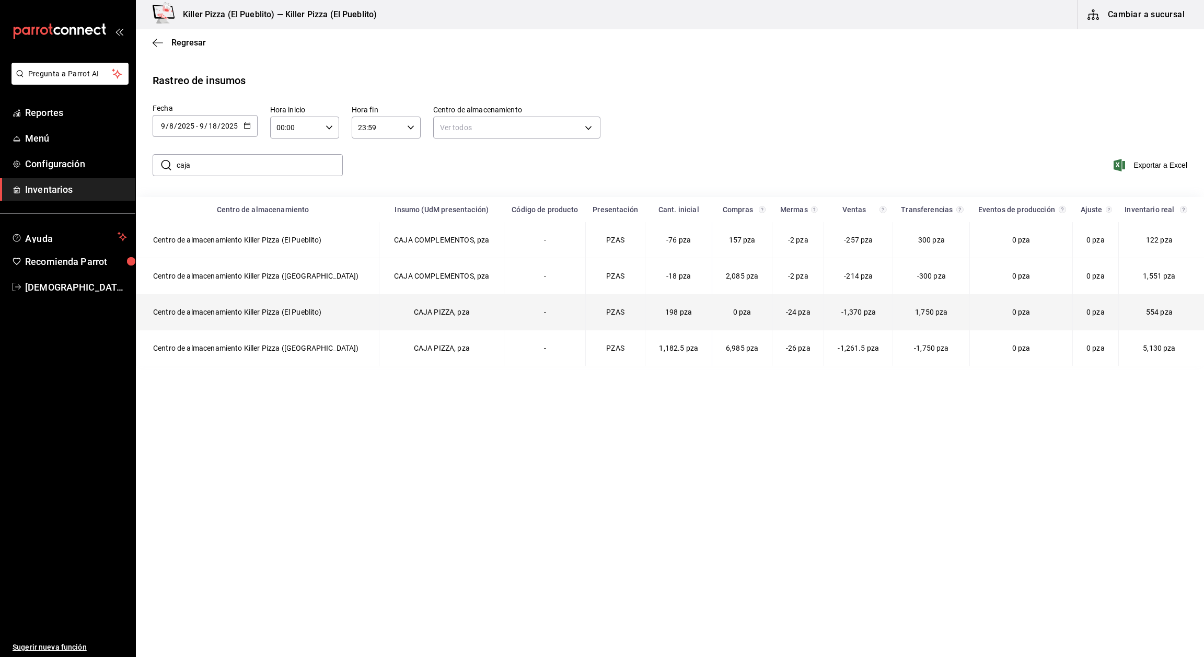
click at [280, 313] on td "Centro de almacenamiento Killer Pizza (El Pueblito)" at bounding box center [257, 312] width 243 height 36
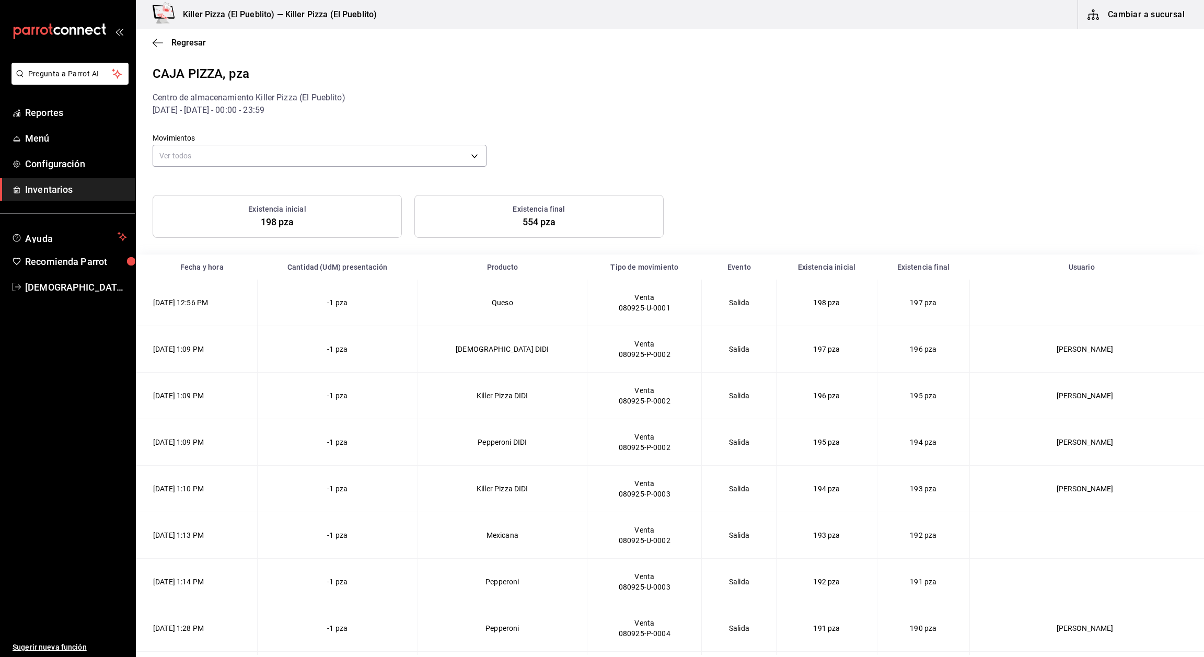
scroll to position [1988, 0]
